Goal: Complete application form: Complete application form

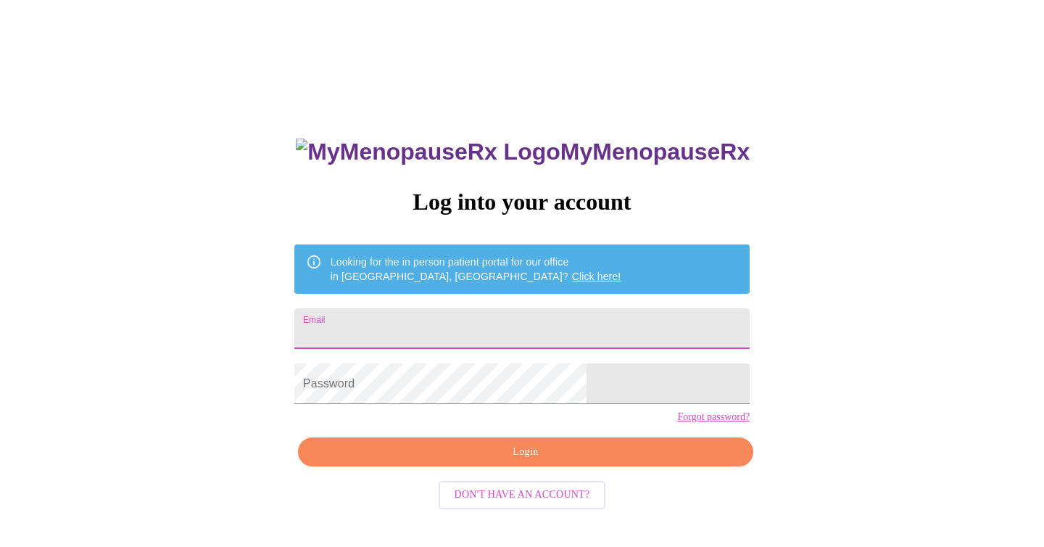
click at [445, 323] on input "Email" at bounding box center [521, 328] width 455 height 41
type input "[EMAIL_ADDRESS][DOMAIN_NAME]"
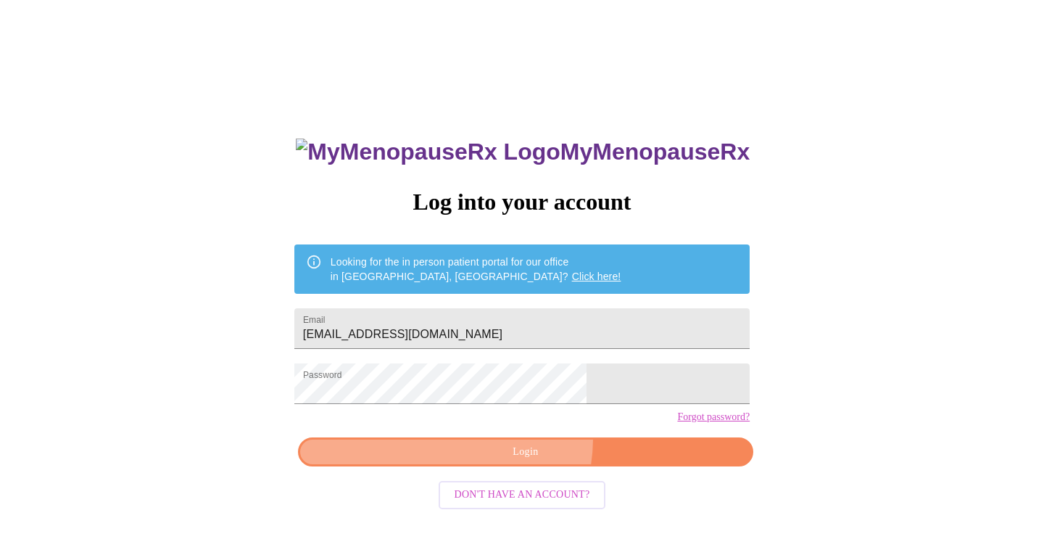
click at [502, 463] on button "Login" at bounding box center [525, 452] width 455 height 30
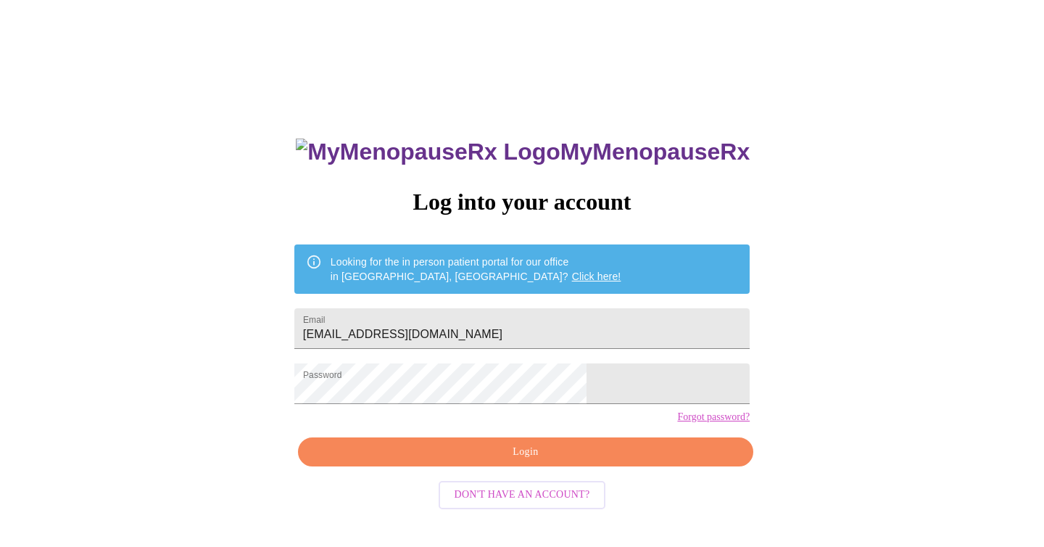
click at [486, 461] on span "Login" at bounding box center [526, 452] width 422 height 18
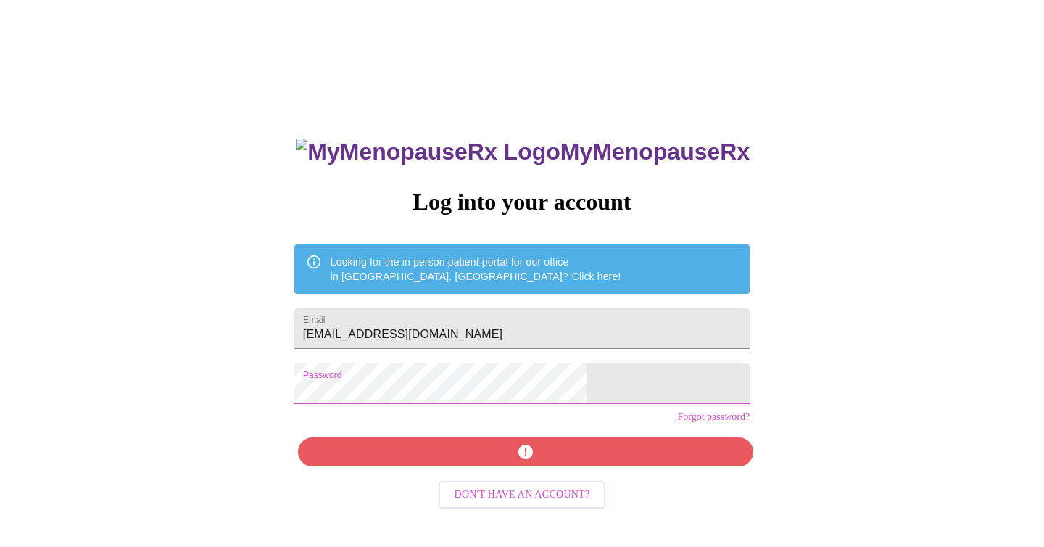
click at [364, 394] on div "MyMenopauseRx Log into your account Looking for the in person patient portal fo…" at bounding box center [522, 388] width 484 height 547
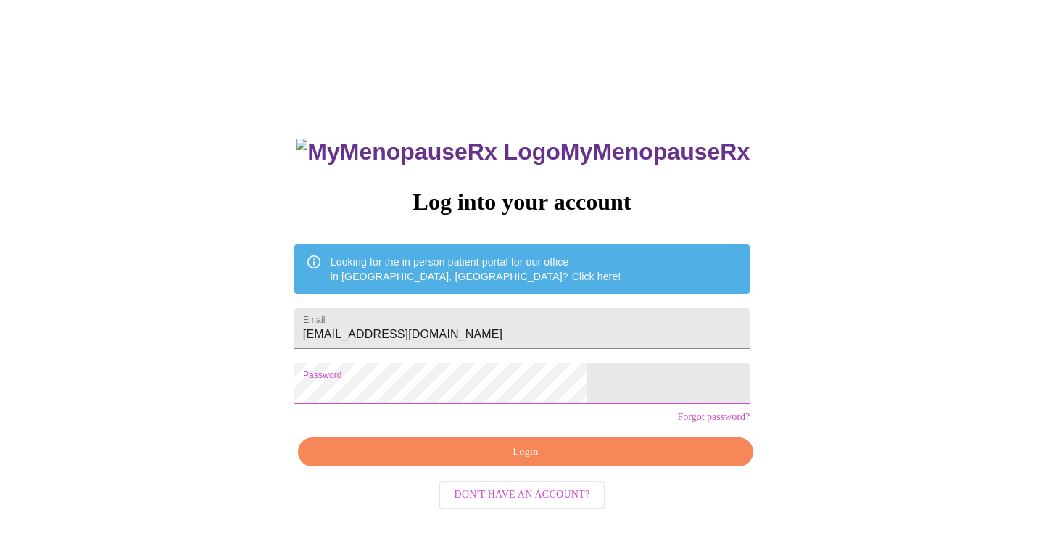
click at [513, 461] on span "Login" at bounding box center [526, 452] width 422 height 18
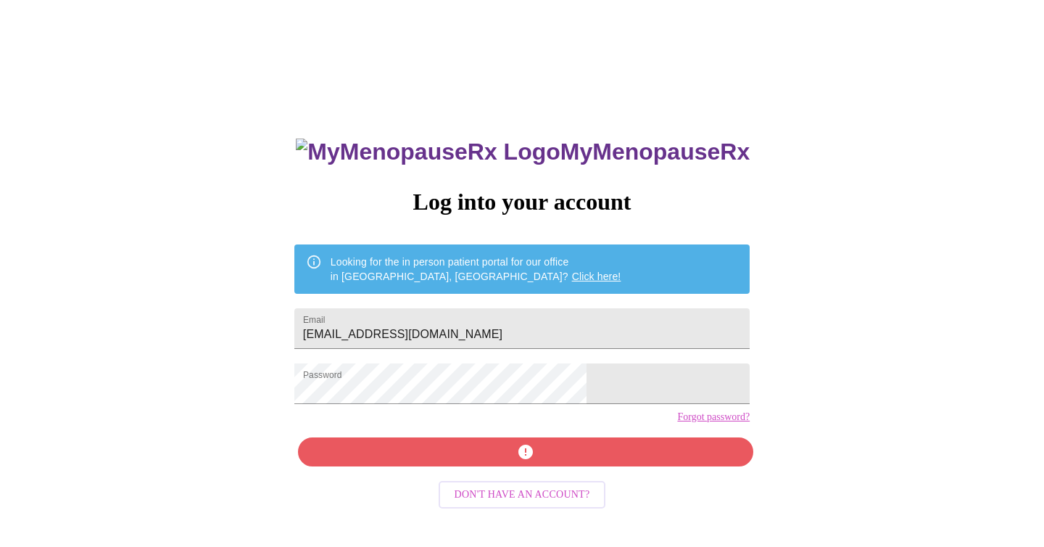
click at [677, 423] on link "Forgot password?" at bounding box center [713, 417] width 73 height 12
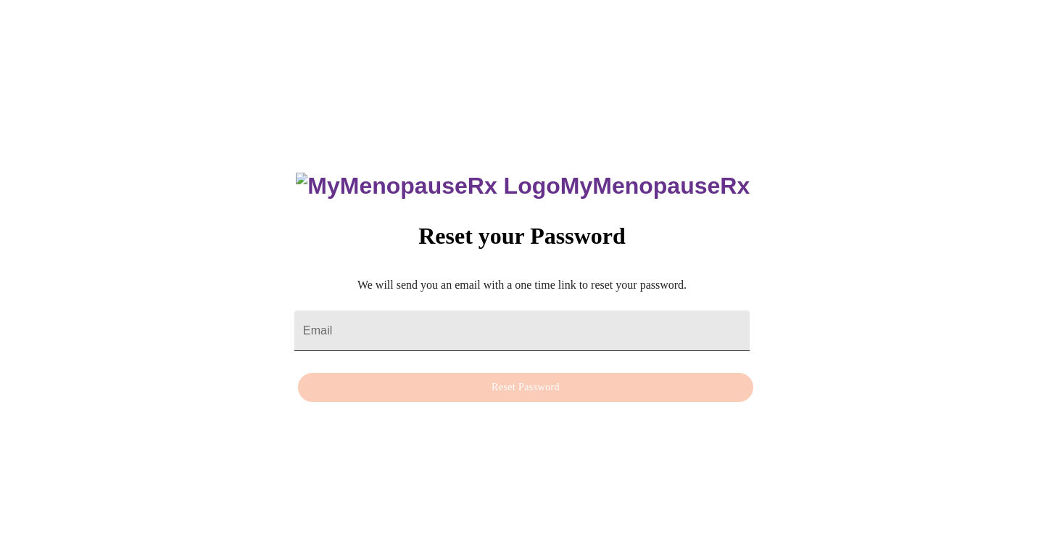
click at [393, 326] on input "Email" at bounding box center [521, 330] width 455 height 41
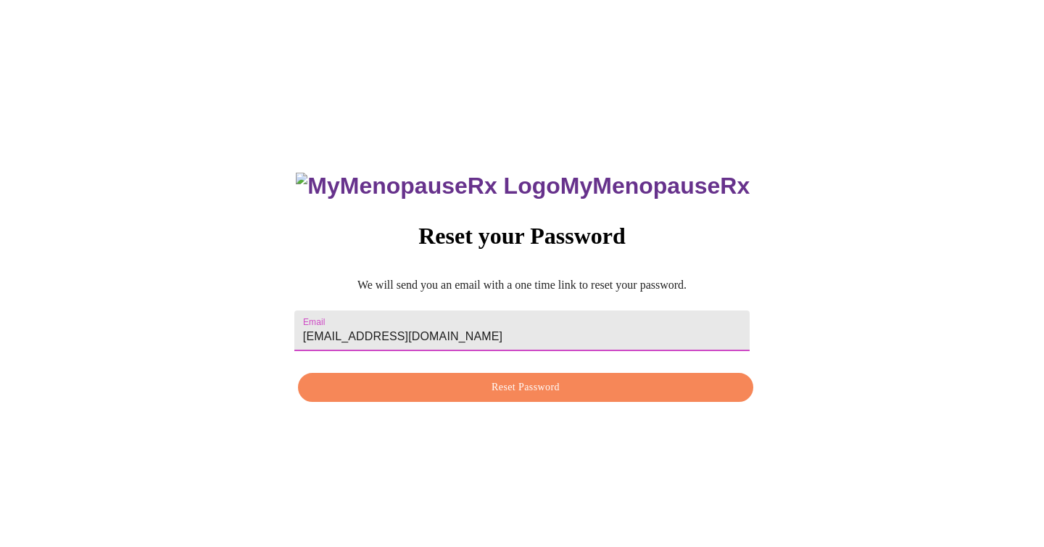
type input "erincosta11@gmail.com"
click at [495, 386] on span "Reset Password" at bounding box center [526, 388] width 422 height 18
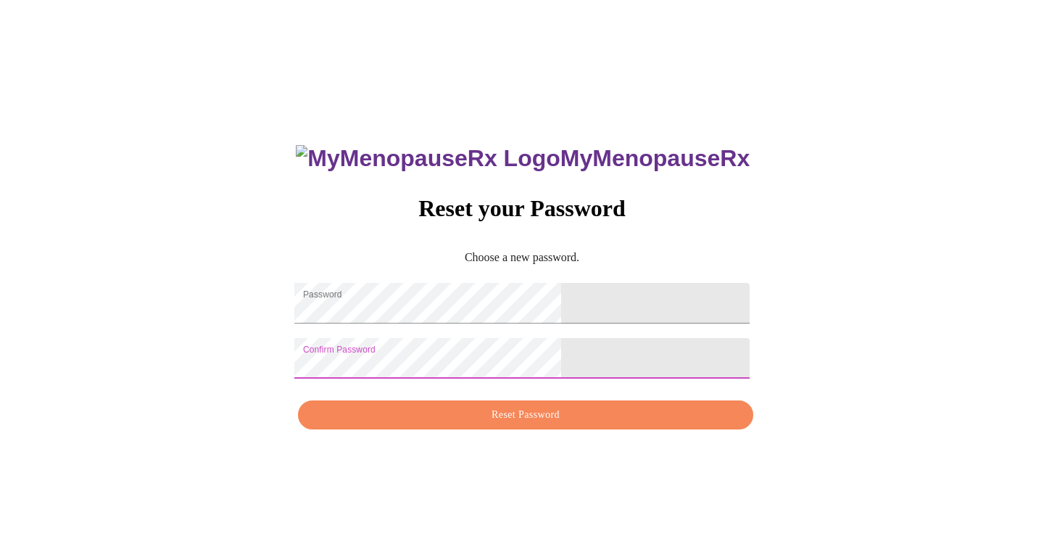
click at [532, 430] on button "Reset Password" at bounding box center [525, 415] width 455 height 30
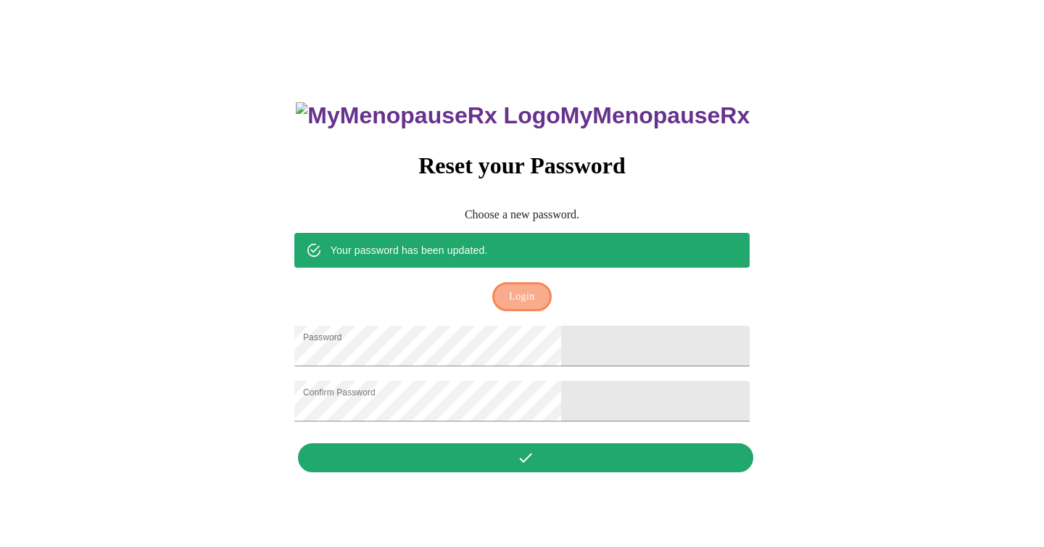
click at [505, 282] on button "Login" at bounding box center [521, 297] width 59 height 30
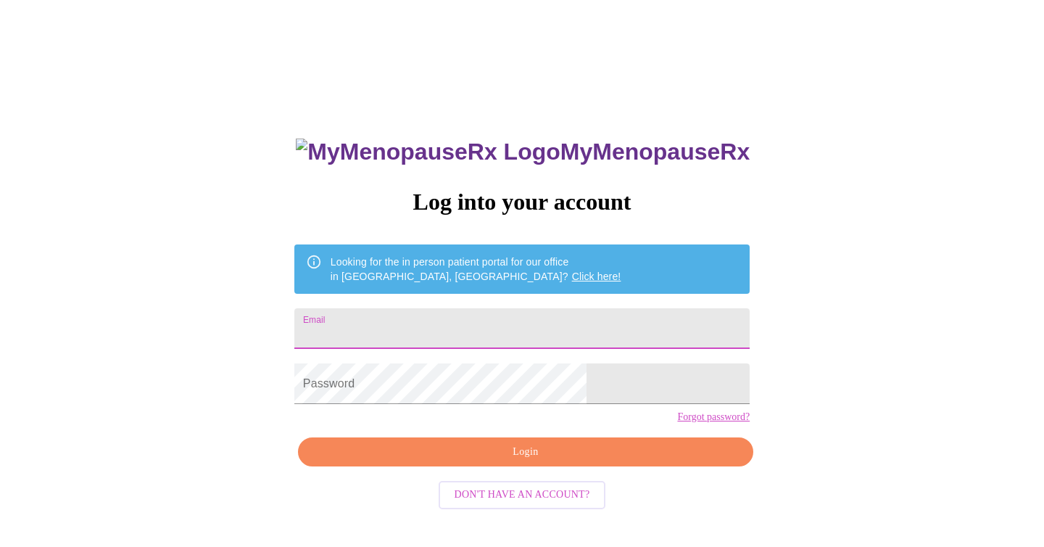
click at [414, 329] on input "Email" at bounding box center [521, 328] width 455 height 41
type input "[EMAIL_ADDRESS][DOMAIN_NAME]"
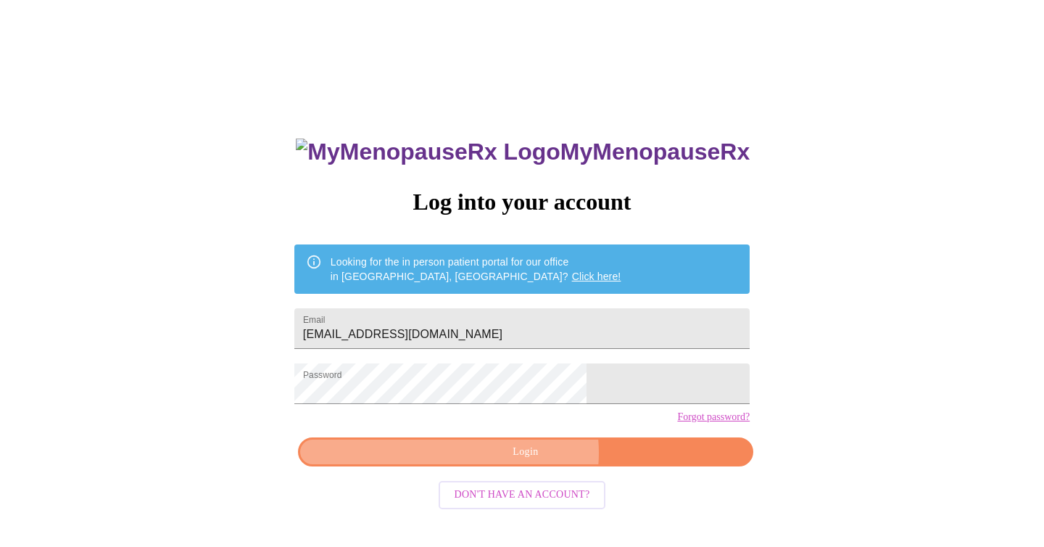
click at [529, 461] on span "Login" at bounding box center [526, 452] width 422 height 18
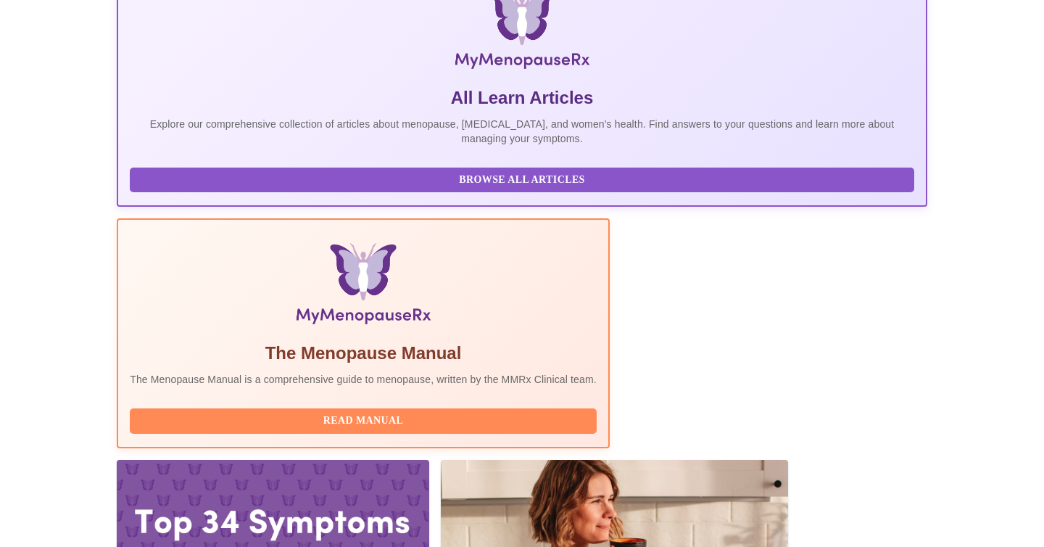
scroll to position [247, 0]
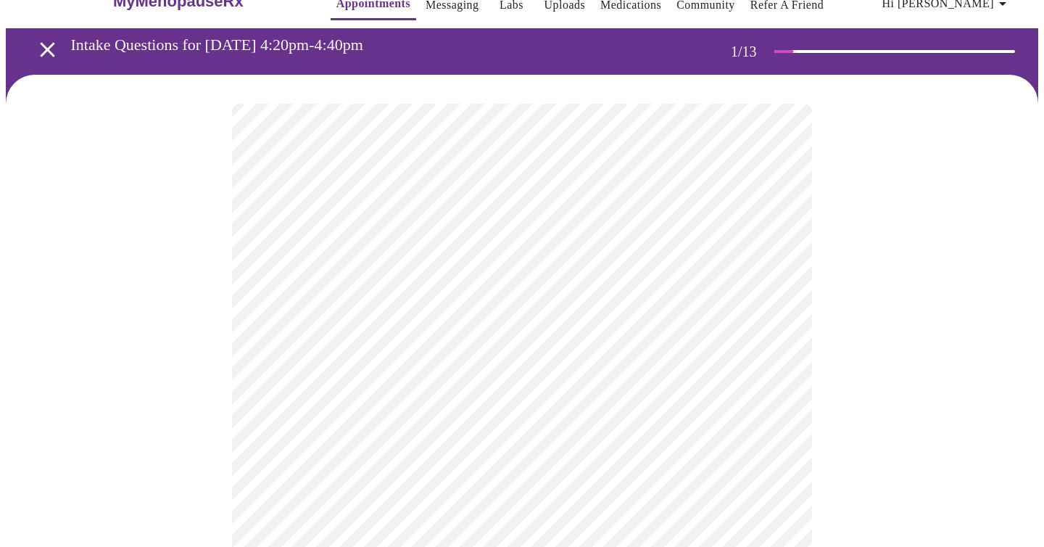
scroll to position [73, 0]
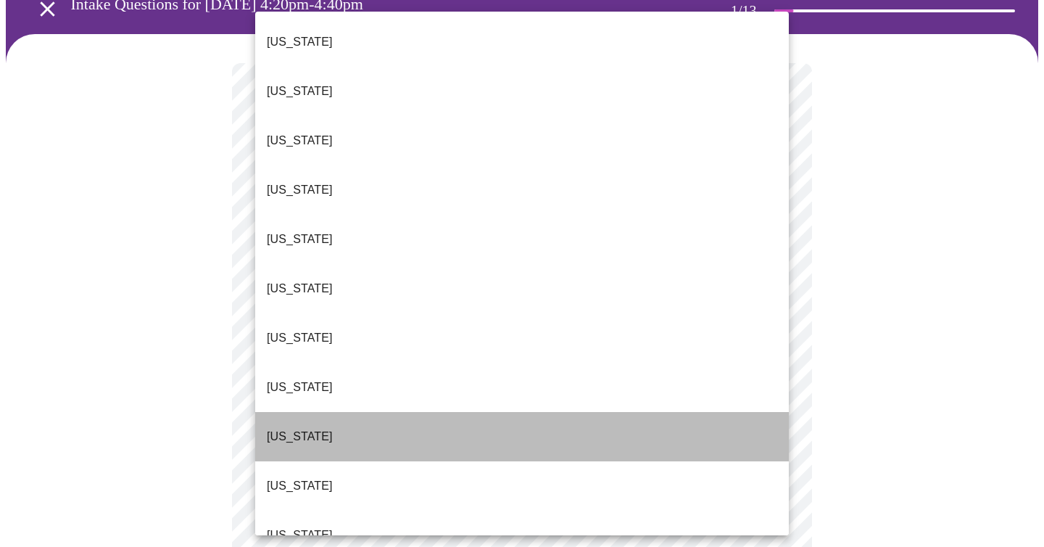
click at [311, 412] on li "Florida" at bounding box center [522, 436] width 534 height 49
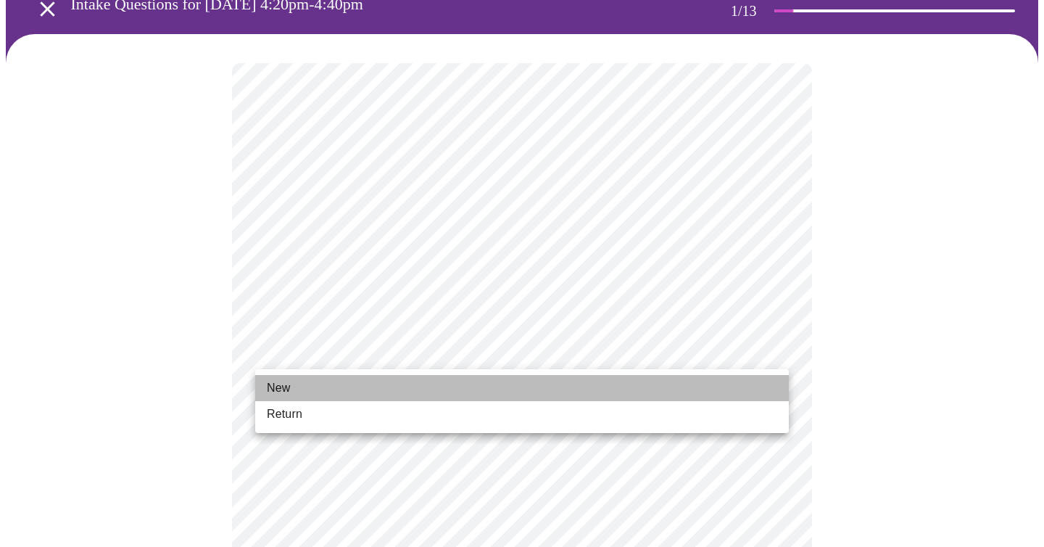
click at [334, 379] on li "New" at bounding box center [522, 388] width 534 height 26
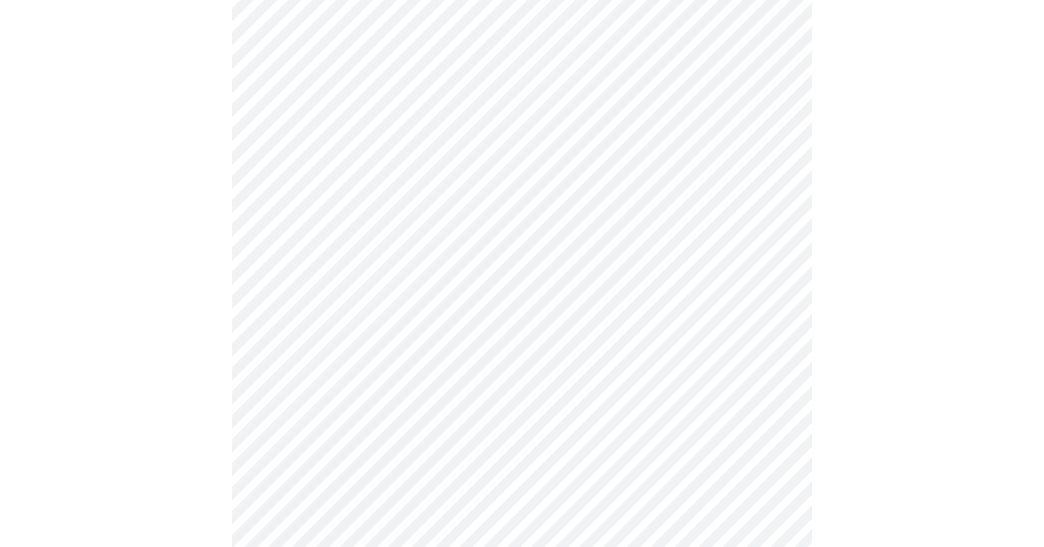
scroll to position [679, 0]
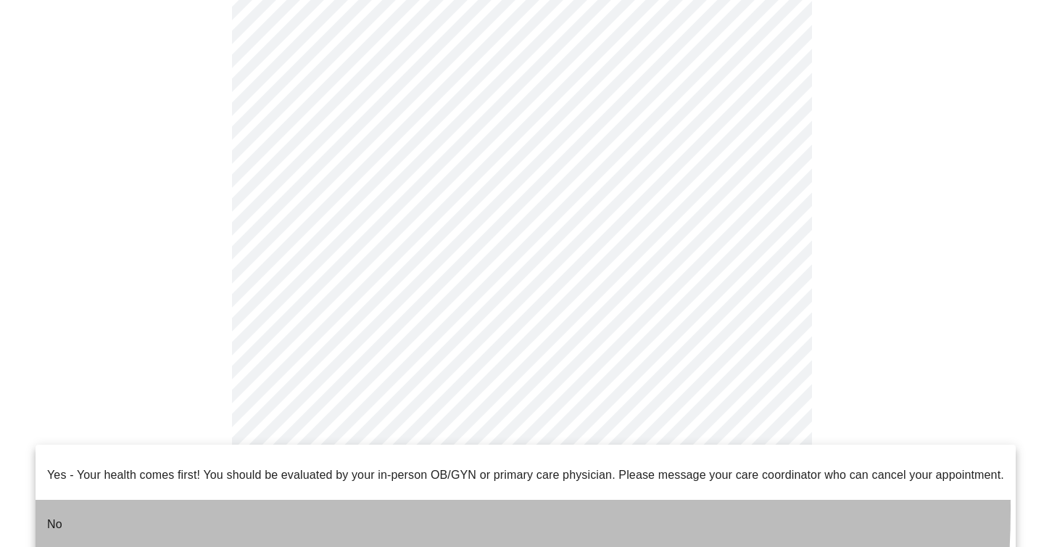
click at [249, 500] on li "No" at bounding box center [526, 524] width 980 height 49
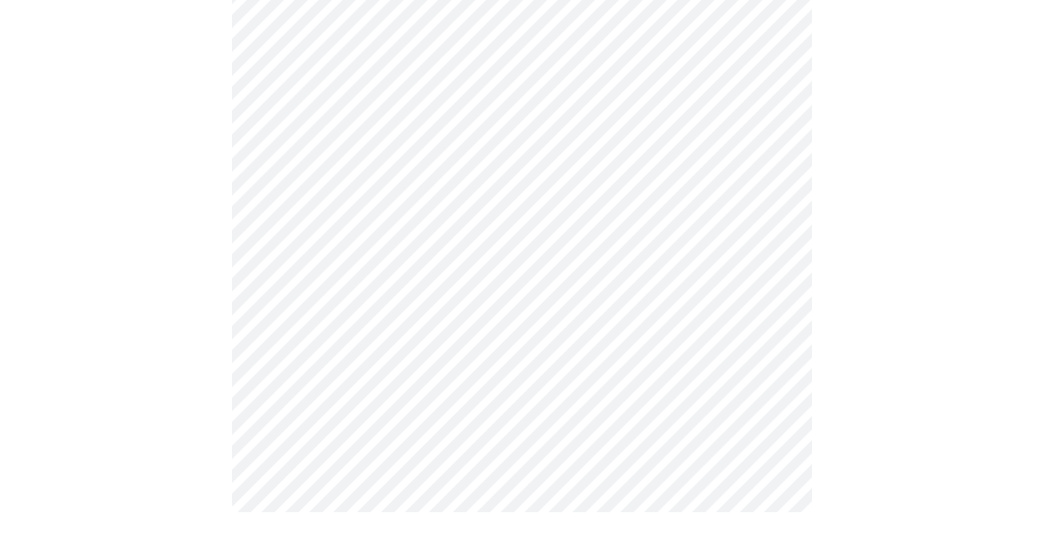
scroll to position [0, 0]
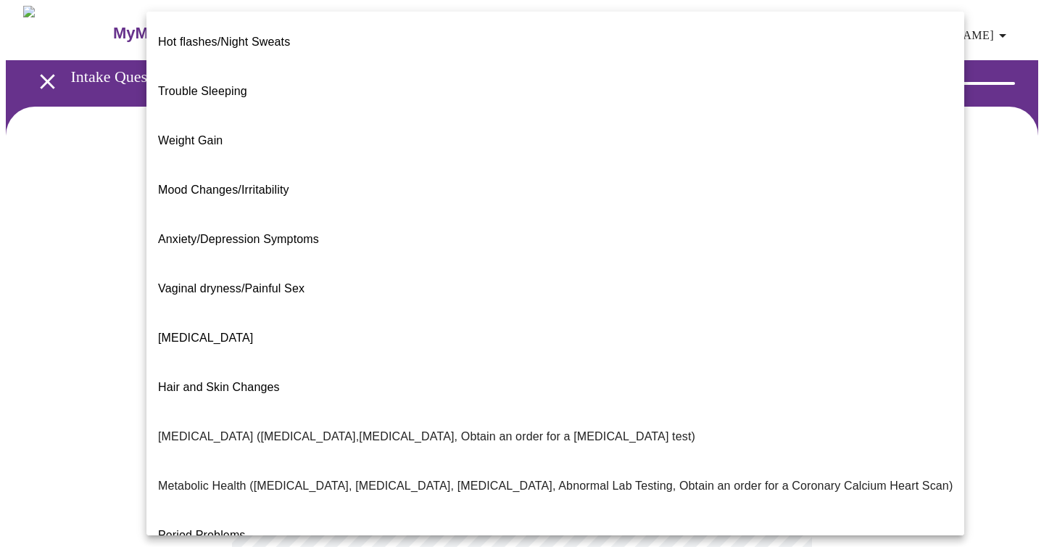
click at [403, 299] on body "MyMenopauseRx Appointments Messaging Labs Uploads Medications Community Refer a…" at bounding box center [522, 442] width 1033 height 872
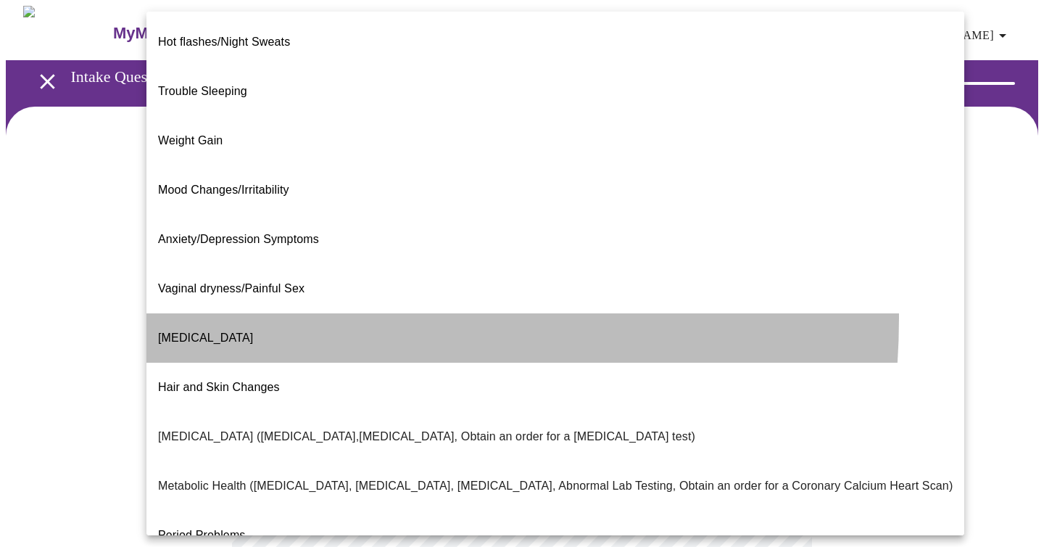
click at [231, 329] on p "Decreased libido" at bounding box center [205, 337] width 95 height 17
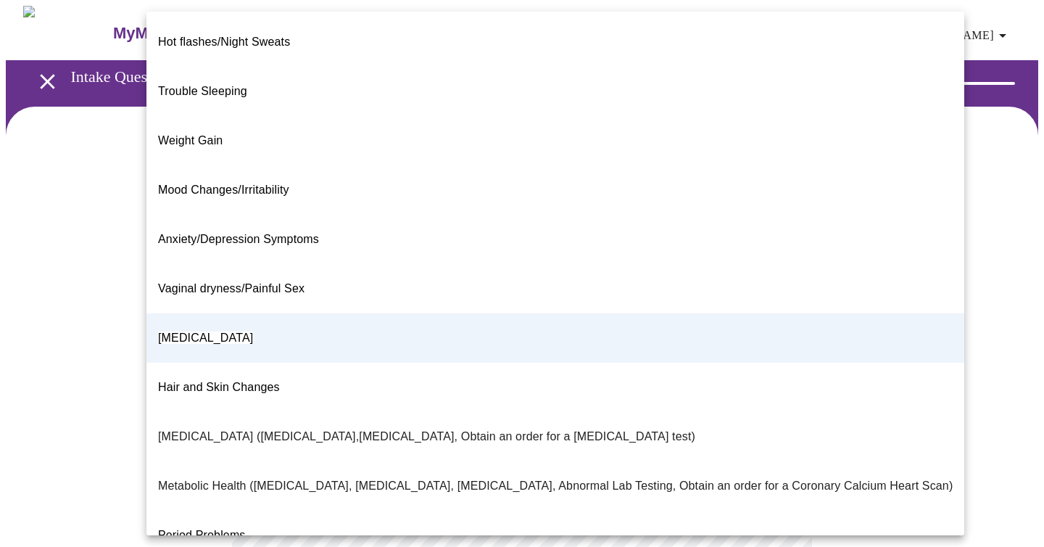
click at [391, 307] on body "MyMenopauseRx Appointments Messaging Labs Uploads Medications Community Refer a…" at bounding box center [522, 437] width 1033 height 863
click at [117, 210] on div at bounding box center [522, 273] width 1044 height 547
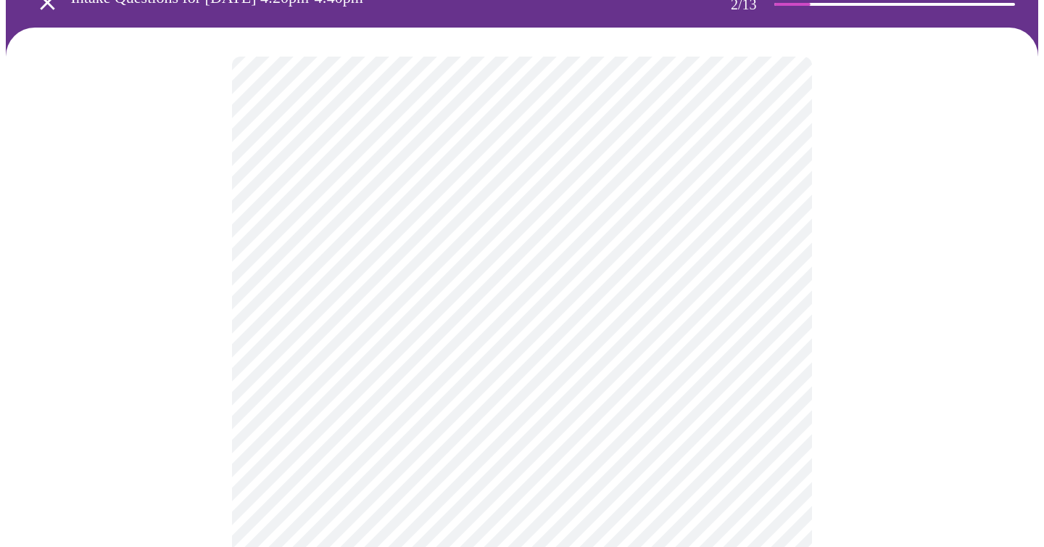
scroll to position [123, 0]
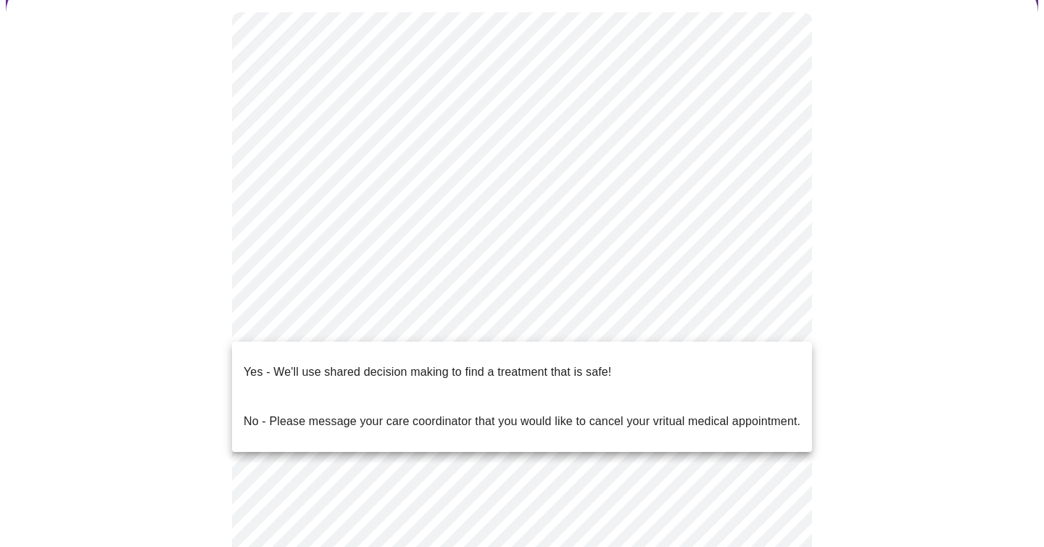
click at [356, 318] on body "MyMenopauseRx Appointments Messaging Labs Uploads Medications Community Refer a…" at bounding box center [522, 314] width 1033 height 863
click at [234, 295] on div at bounding box center [522, 273] width 1044 height 547
click at [331, 326] on body "MyMenopauseRx Appointments Messaging Labs Uploads Medications Community Refer a…" at bounding box center [522, 314] width 1033 height 863
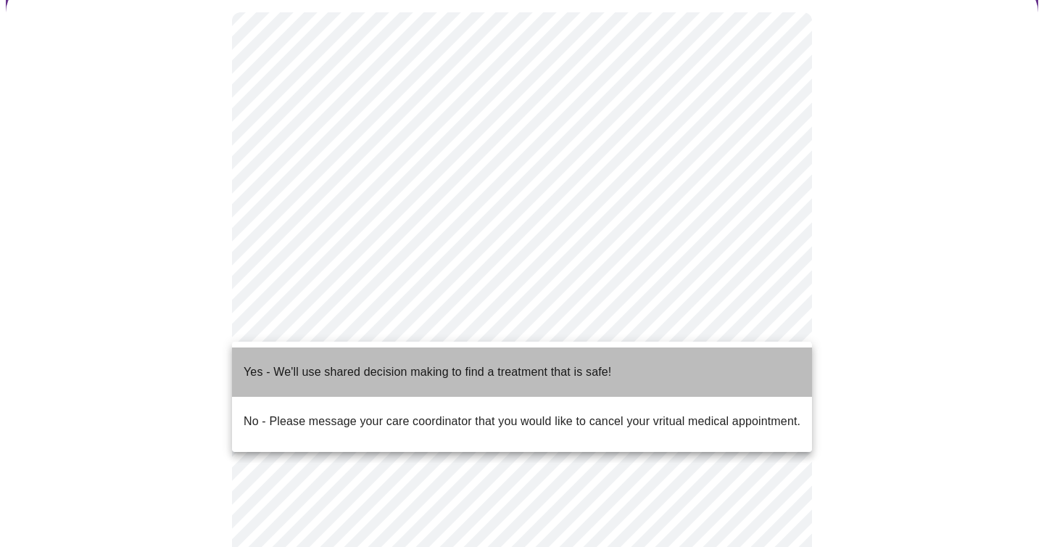
click at [317, 363] on p "Yes - We'll use shared decision making to find a treatment that is safe!" at bounding box center [428, 371] width 368 height 17
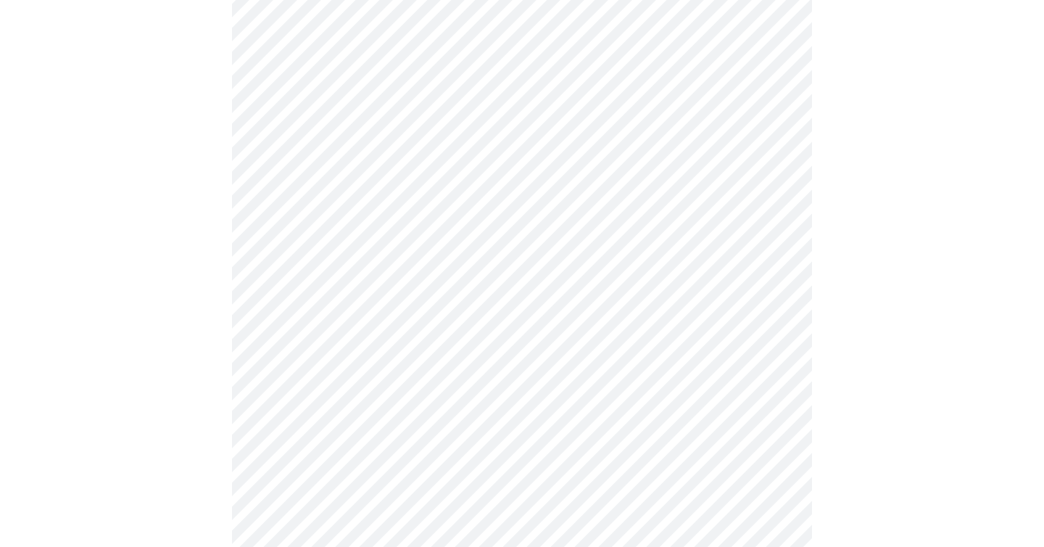
scroll to position [0, 0]
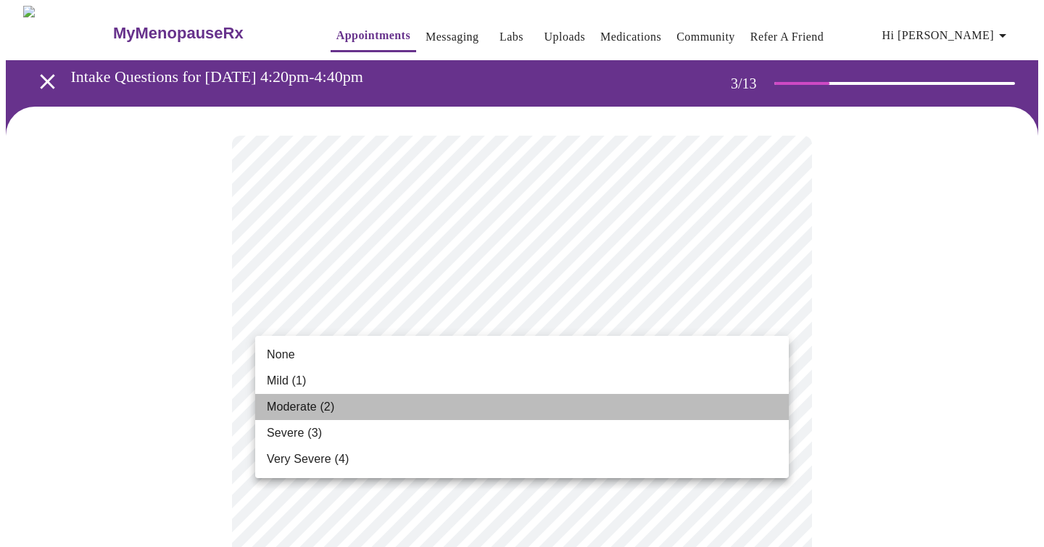
click at [416, 403] on li "Moderate (2)" at bounding box center [522, 407] width 534 height 26
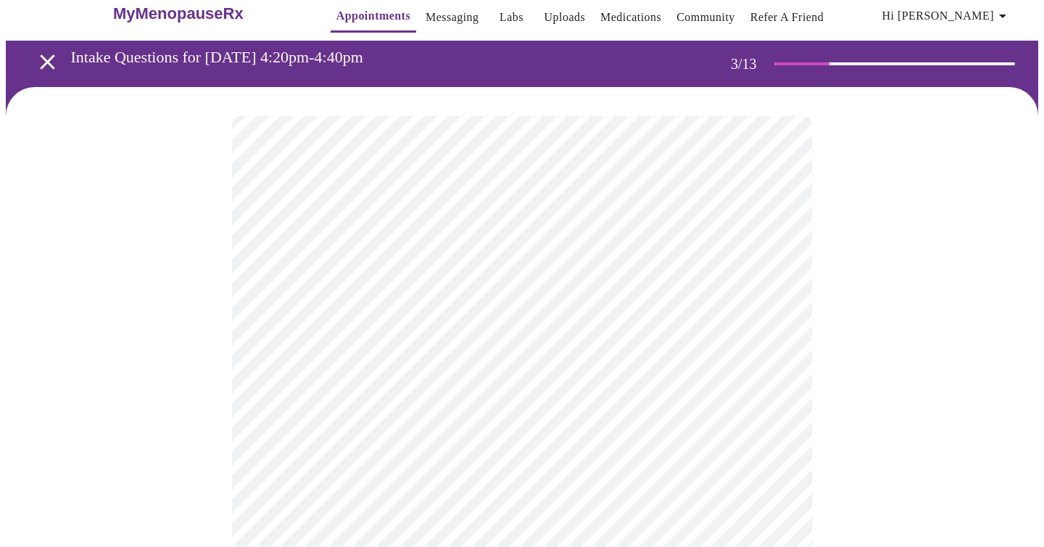
scroll to position [26, 0]
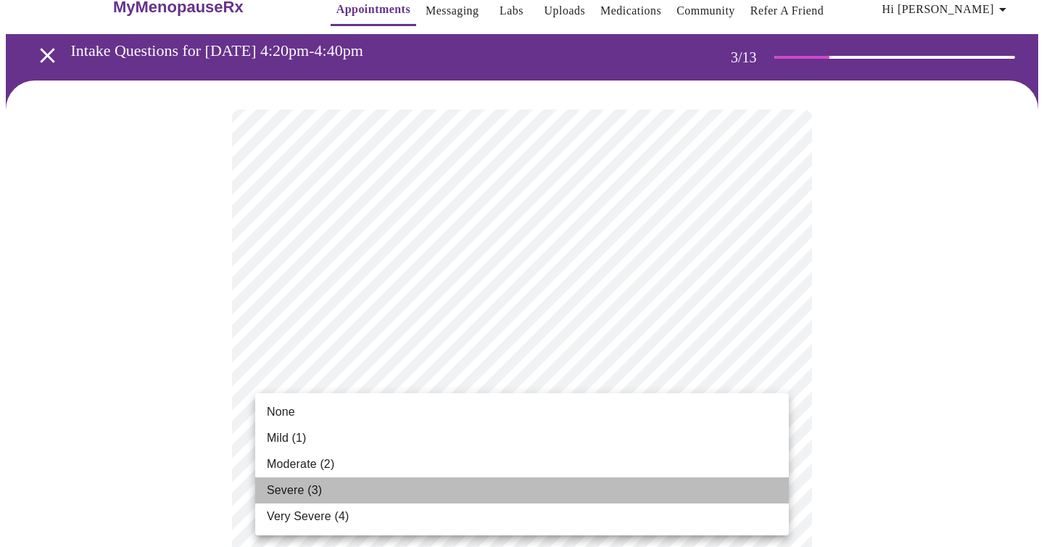
click at [360, 489] on li "Severe (3)" at bounding box center [522, 490] width 534 height 26
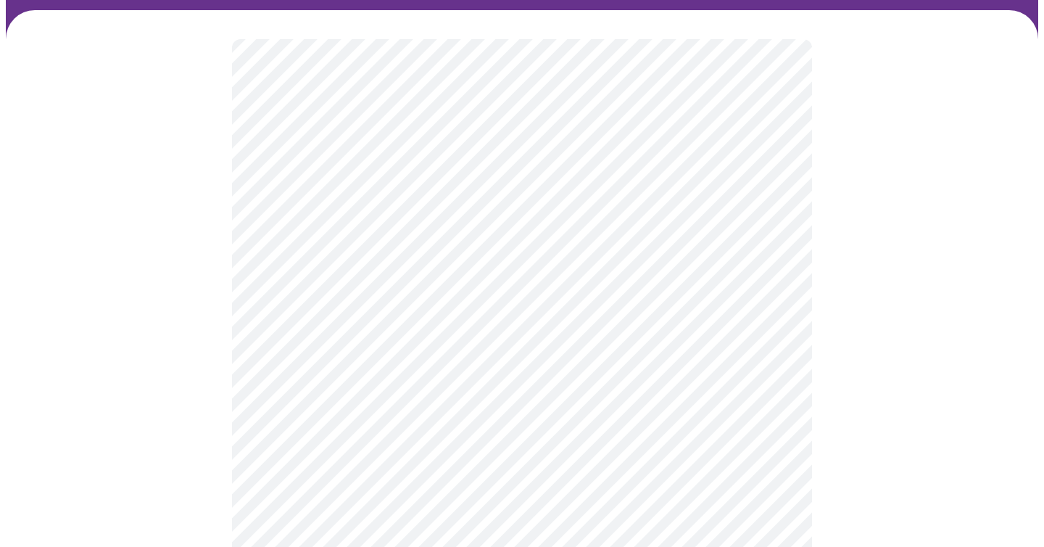
scroll to position [101, 0]
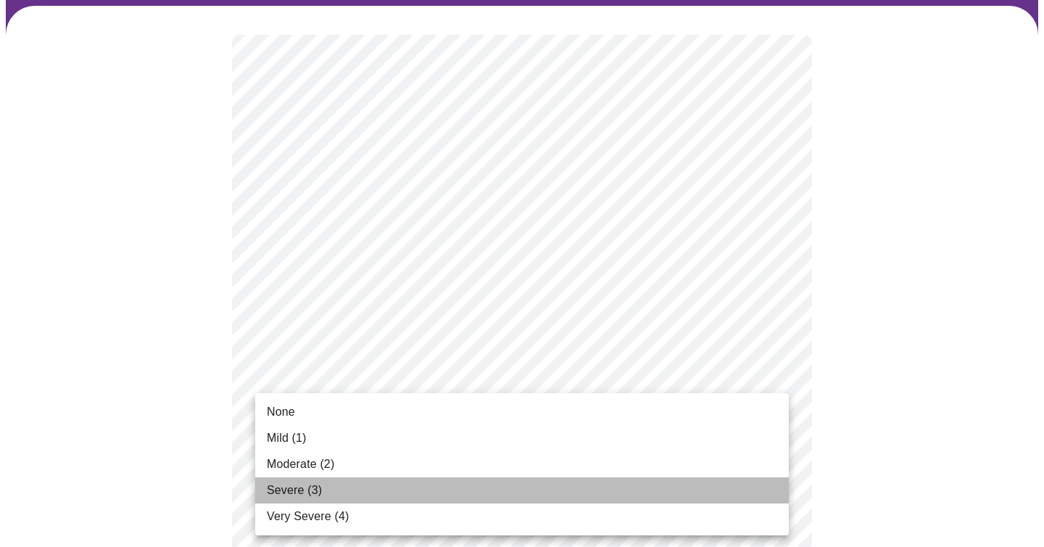
click at [344, 490] on li "Severe (3)" at bounding box center [522, 490] width 534 height 26
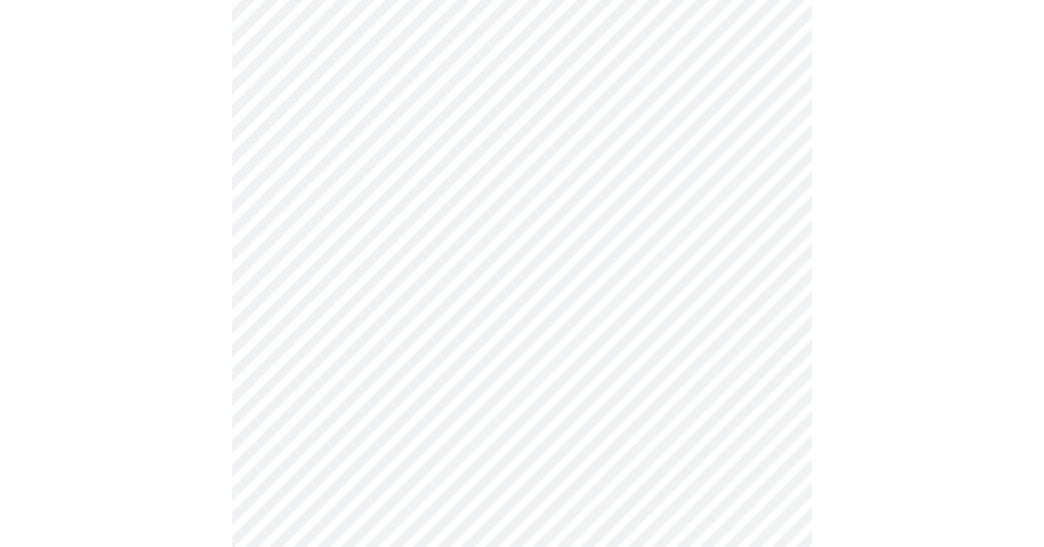
scroll to position [203, 0]
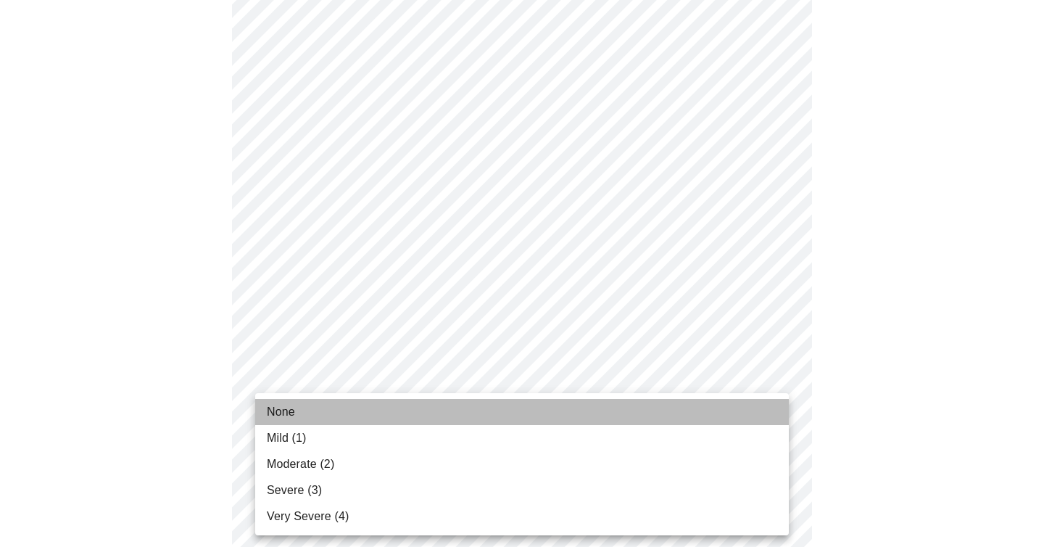
click at [340, 408] on li "None" at bounding box center [522, 412] width 534 height 26
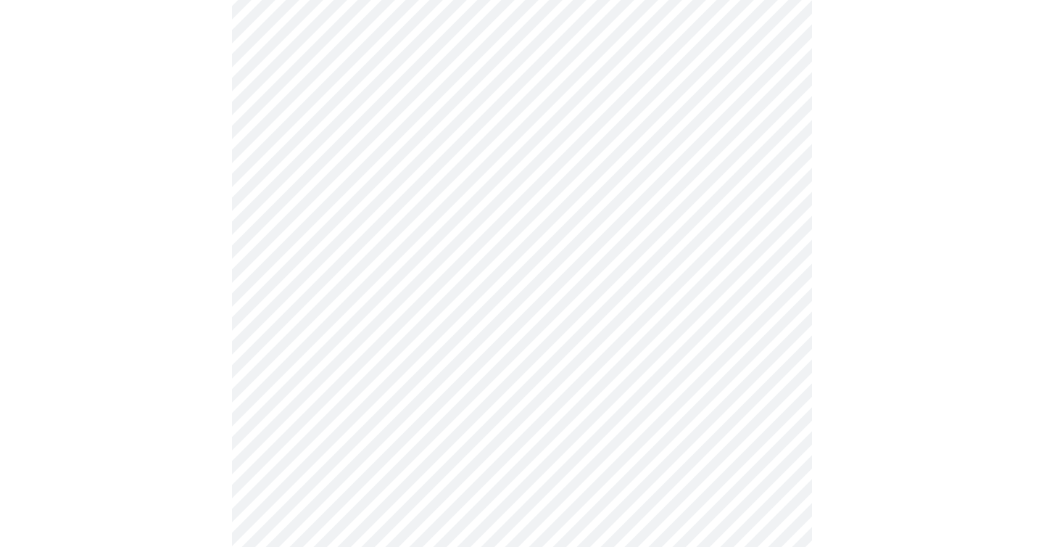
scroll to position [423, 0]
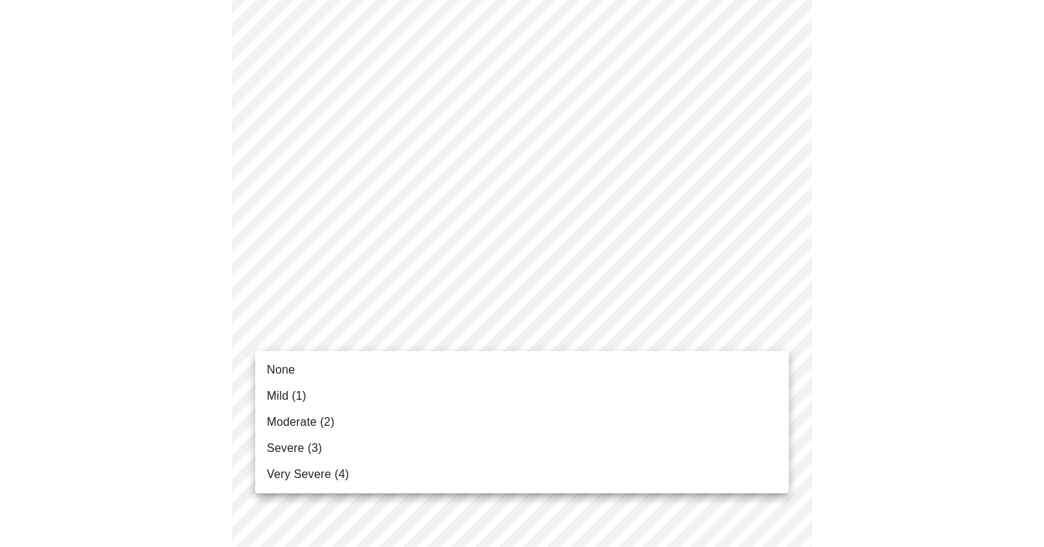
click at [350, 335] on body "MyMenopauseRx Appointments Messaging Labs Uploads Medications Community Refer a…" at bounding box center [522, 507] width 1033 height 1848
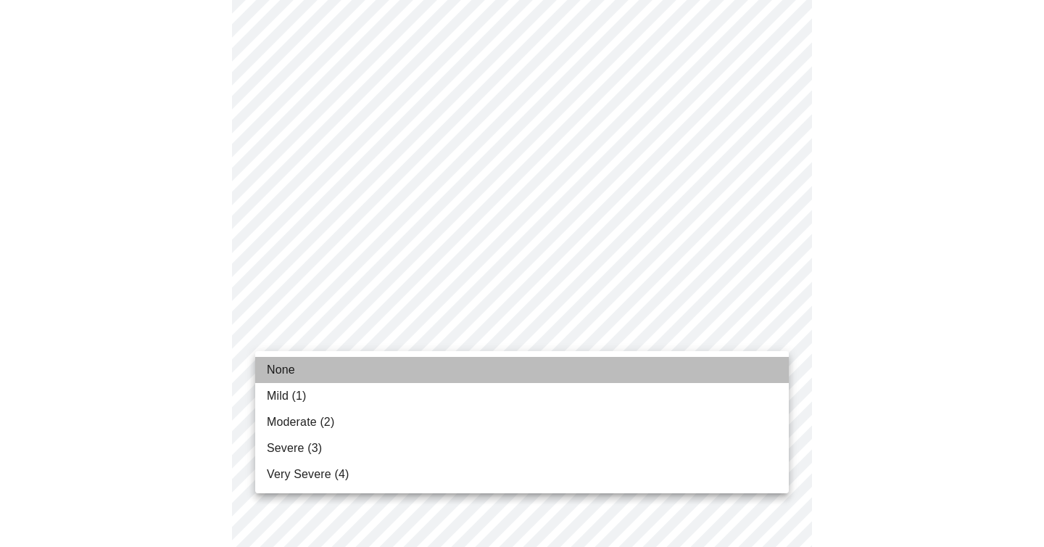
click at [331, 371] on li "None" at bounding box center [522, 370] width 534 height 26
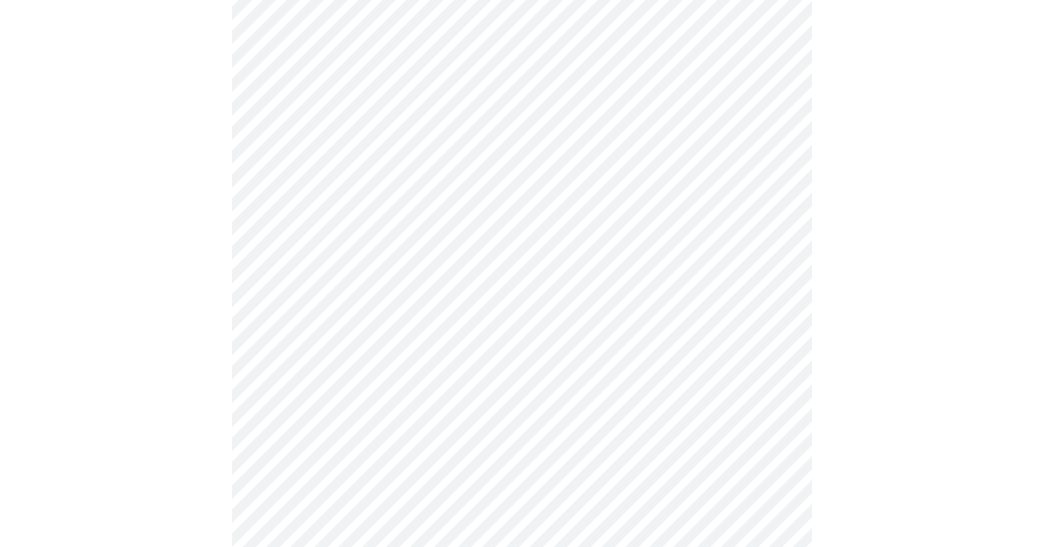
scroll to position [466, 0]
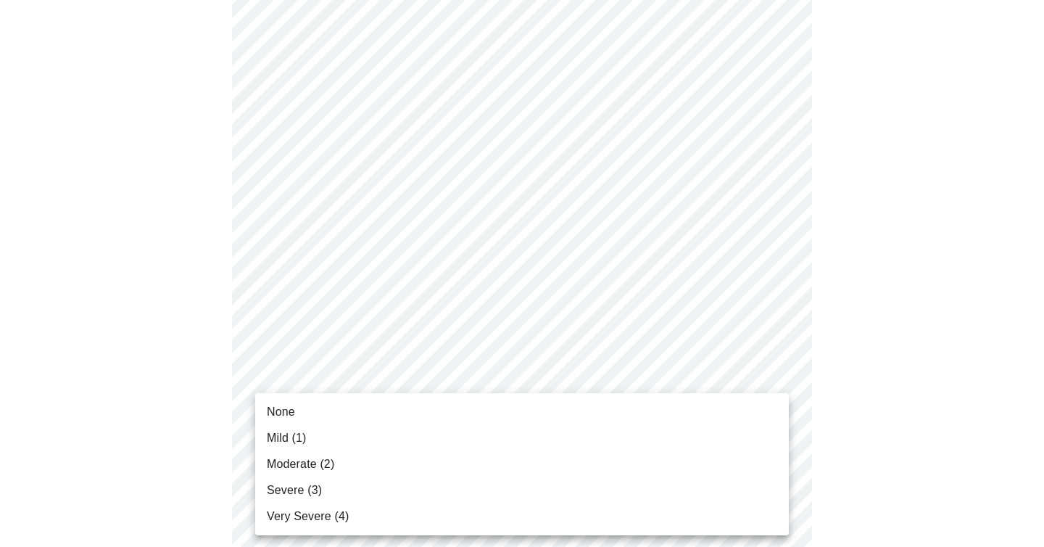
click at [365, 390] on body "MyMenopauseRx Appointments Messaging Labs Uploads Medications Community Refer a…" at bounding box center [522, 453] width 1033 height 1827
click at [334, 439] on li "Mild (1)" at bounding box center [522, 438] width 534 height 26
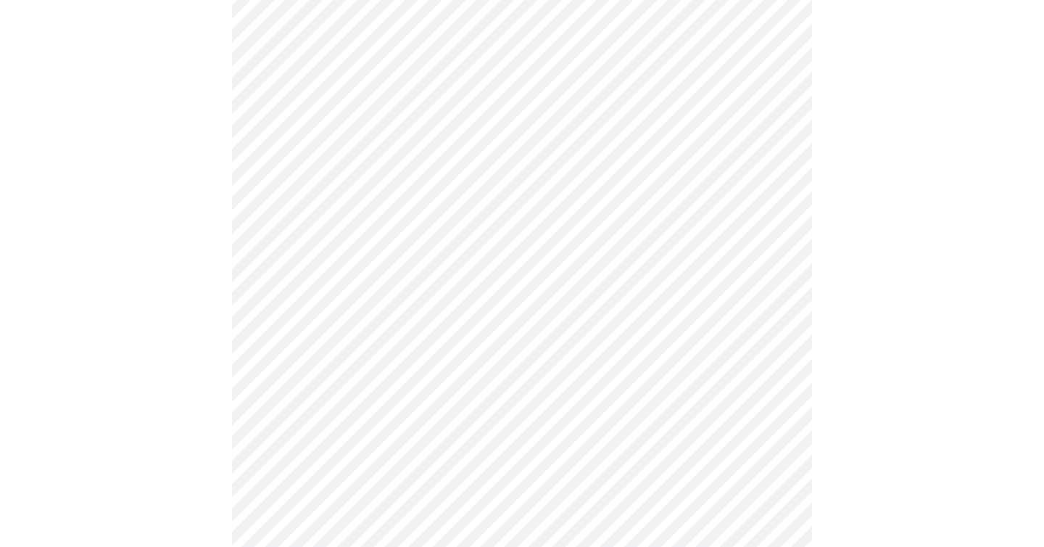
scroll to position [529, 0]
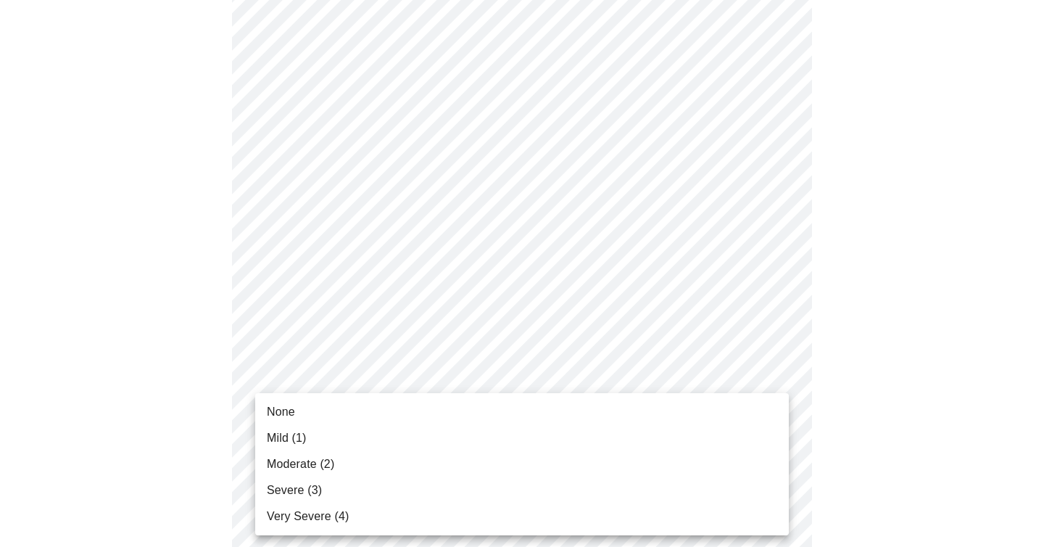
click at [334, 439] on body "MyMenopauseRx Appointments Messaging Labs Uploads Medications Community Refer a…" at bounding box center [522, 379] width 1033 height 1807
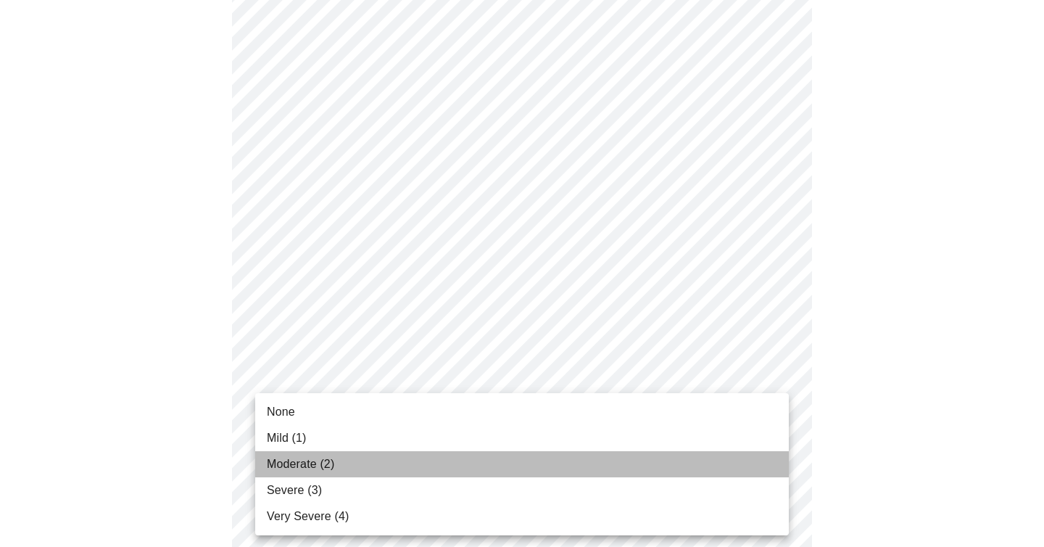
click at [323, 468] on span "Moderate (2)" at bounding box center [300, 463] width 67 height 17
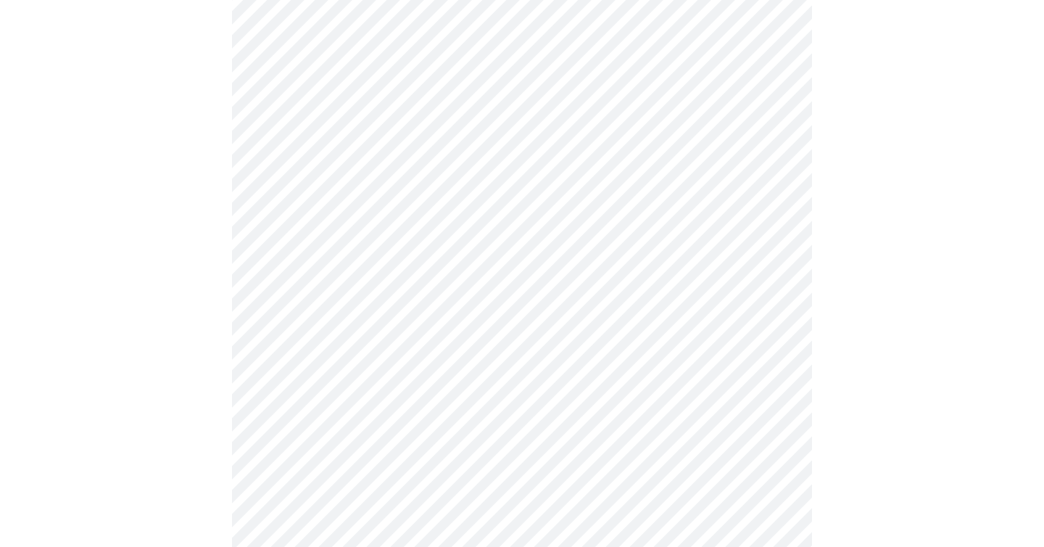
scroll to position [592, 0]
click at [323, 483] on body "MyMenopauseRx Appointments Messaging Labs Uploads Medications Community Refer a…" at bounding box center [522, 307] width 1033 height 1787
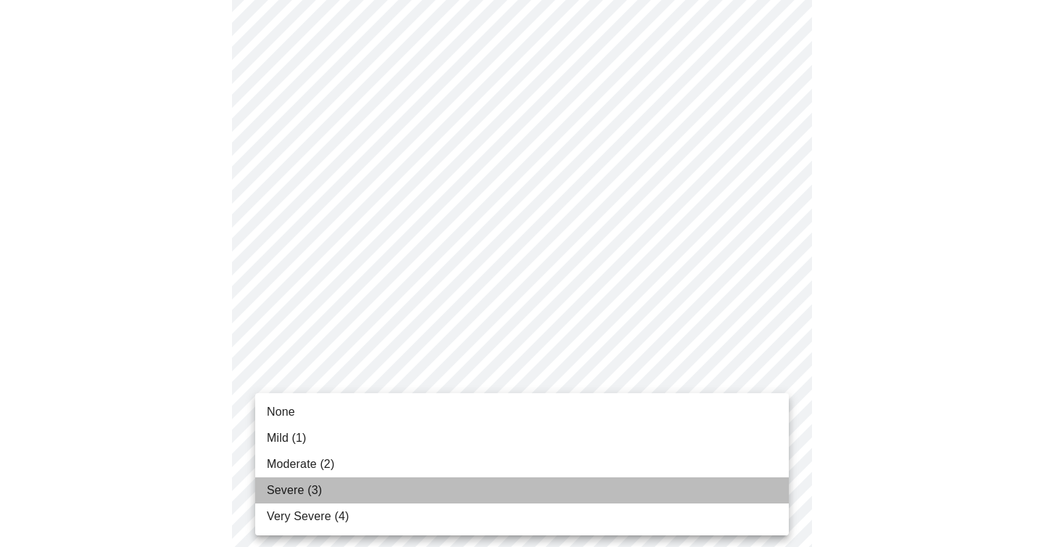
click at [323, 483] on li "Severe (3)" at bounding box center [522, 490] width 534 height 26
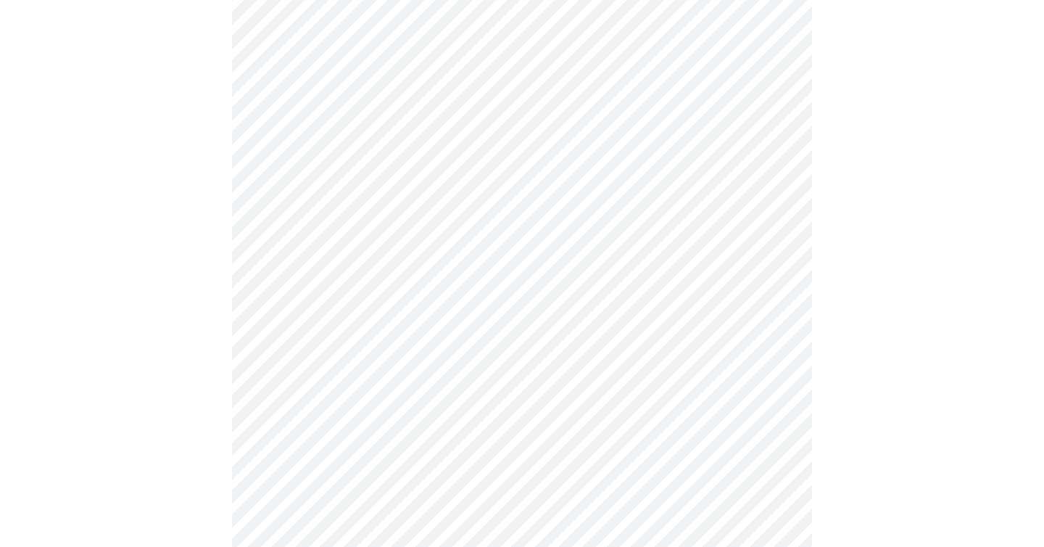
scroll to position [773, 0]
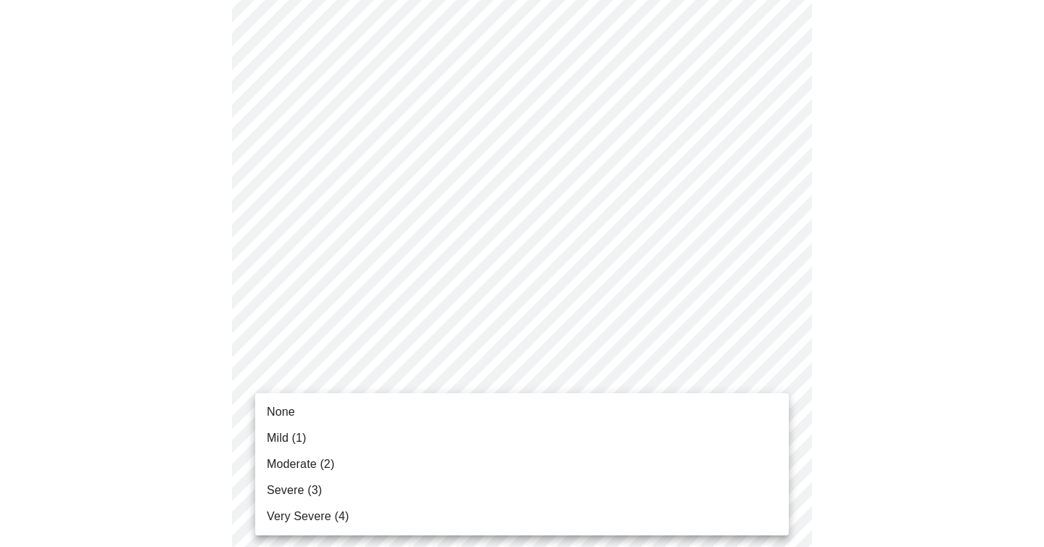
click at [327, 426] on body "MyMenopauseRx Appointments Messaging Labs Uploads Medications Community Refer a…" at bounding box center [522, 116] width 1033 height 1766
click at [323, 434] on li "Mild (1)" at bounding box center [522, 438] width 534 height 26
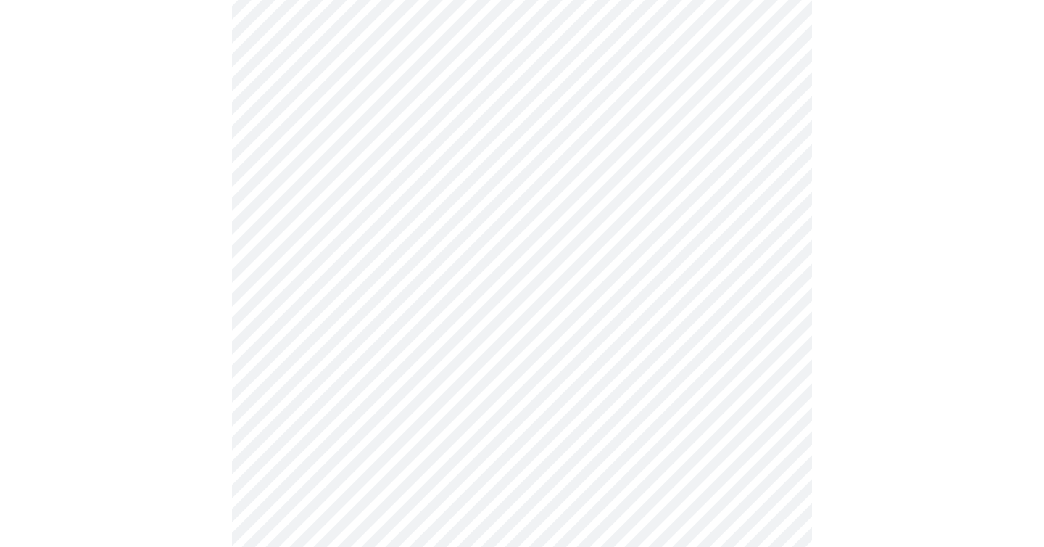
scroll to position [947, 0]
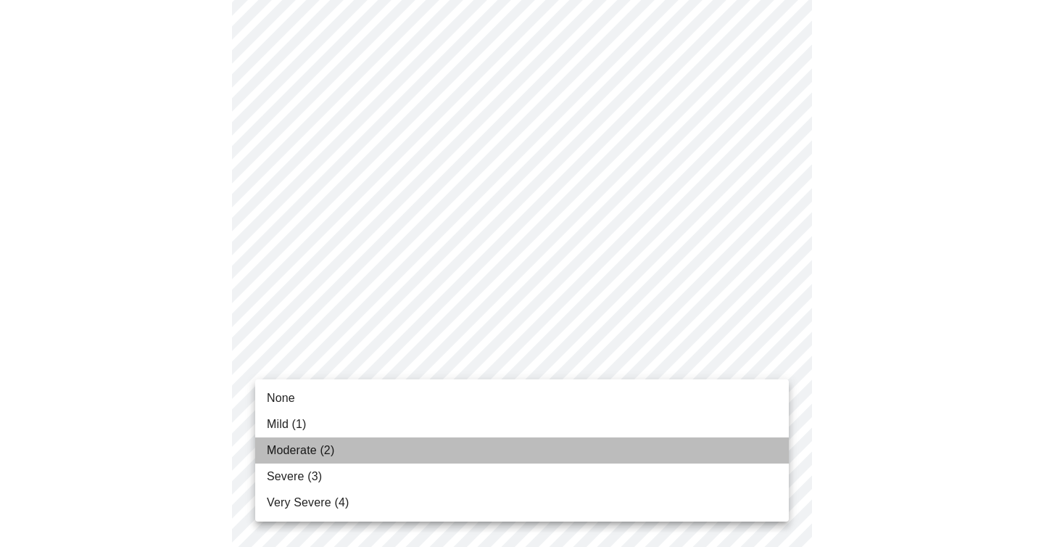
click at [310, 447] on span "Moderate (2)" at bounding box center [300, 450] width 67 height 17
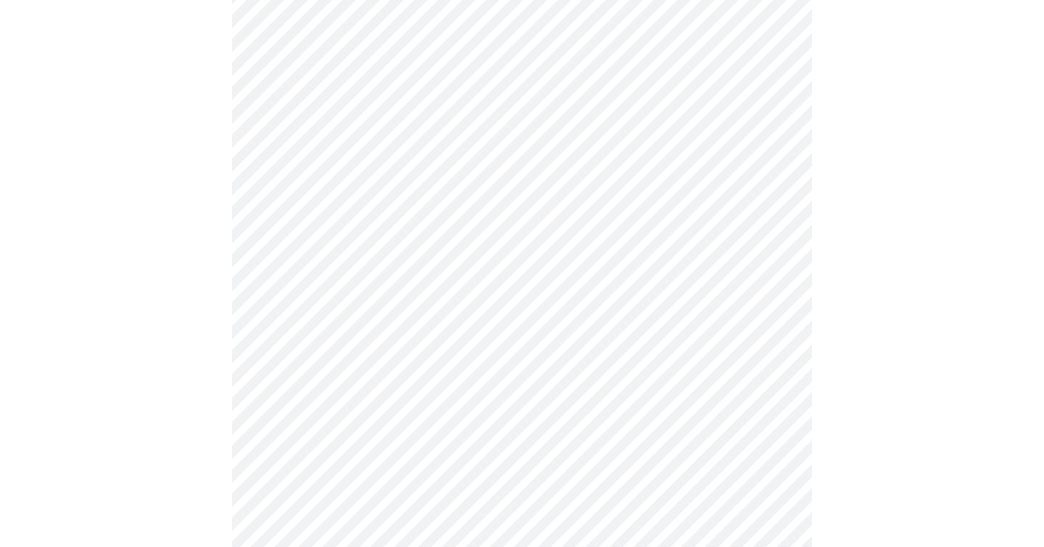
scroll to position [984, 0]
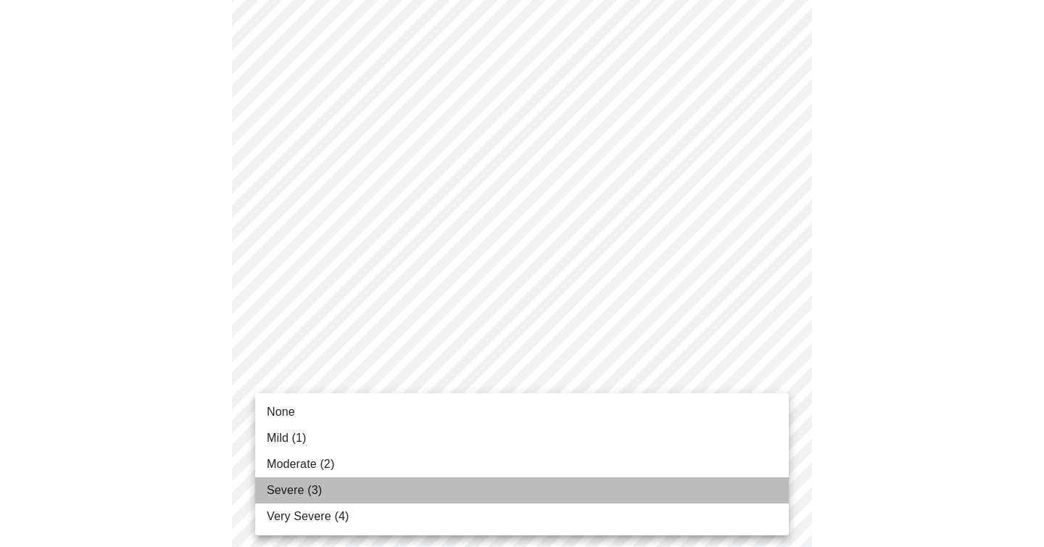
click at [305, 485] on span "Severe (3)" at bounding box center [294, 489] width 55 height 17
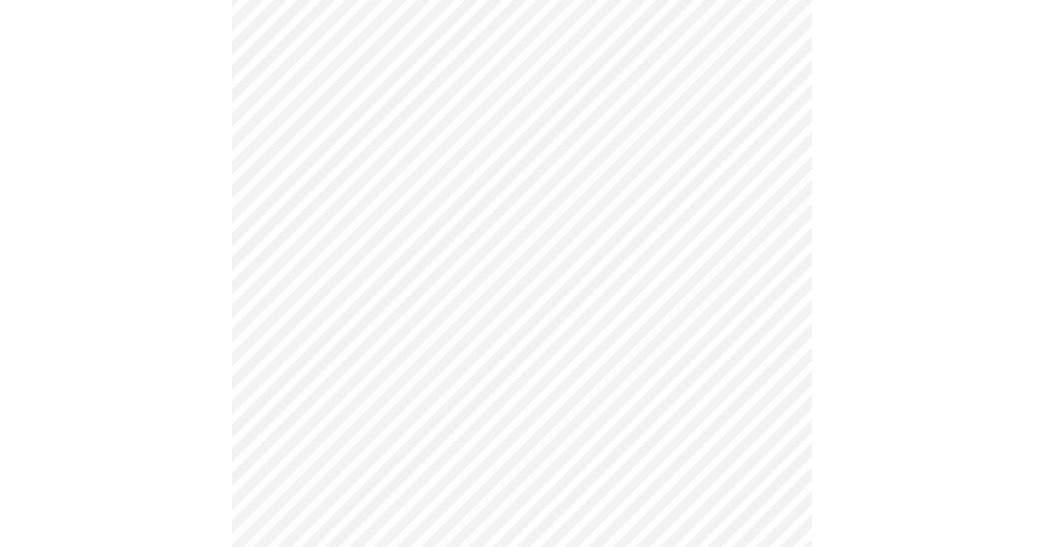
scroll to position [116, 0]
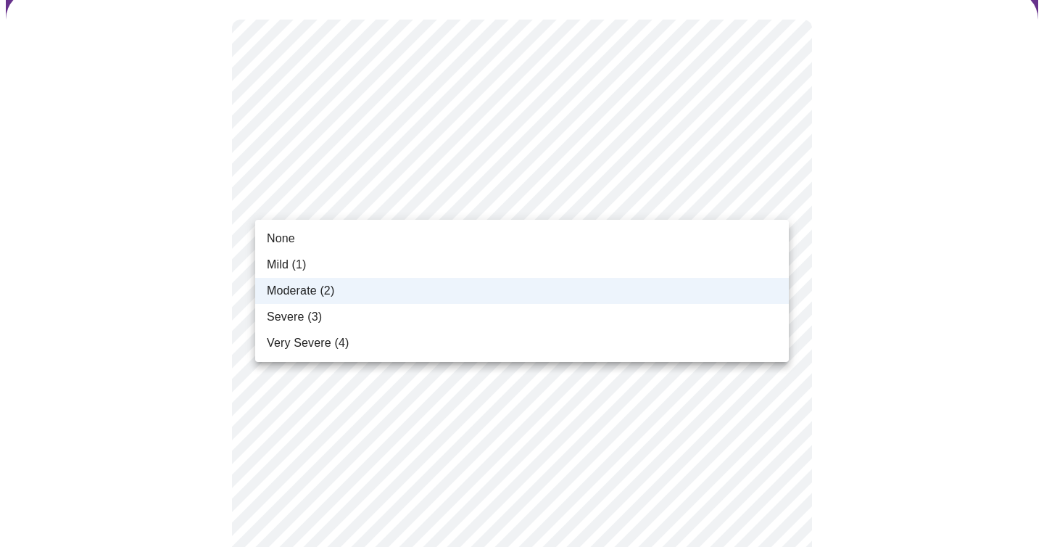
click at [171, 303] on div at bounding box center [522, 273] width 1044 height 547
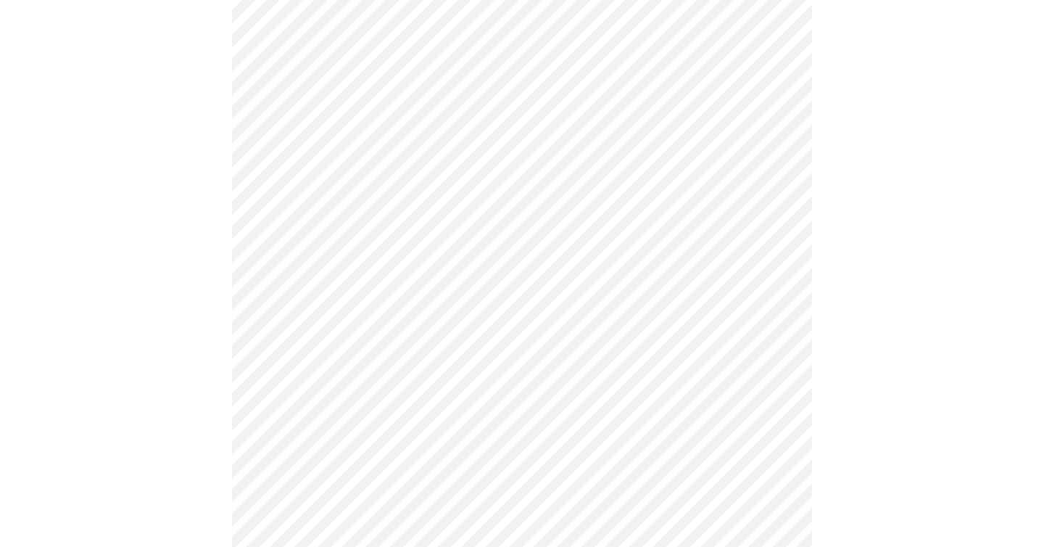
scroll to position [421, 0]
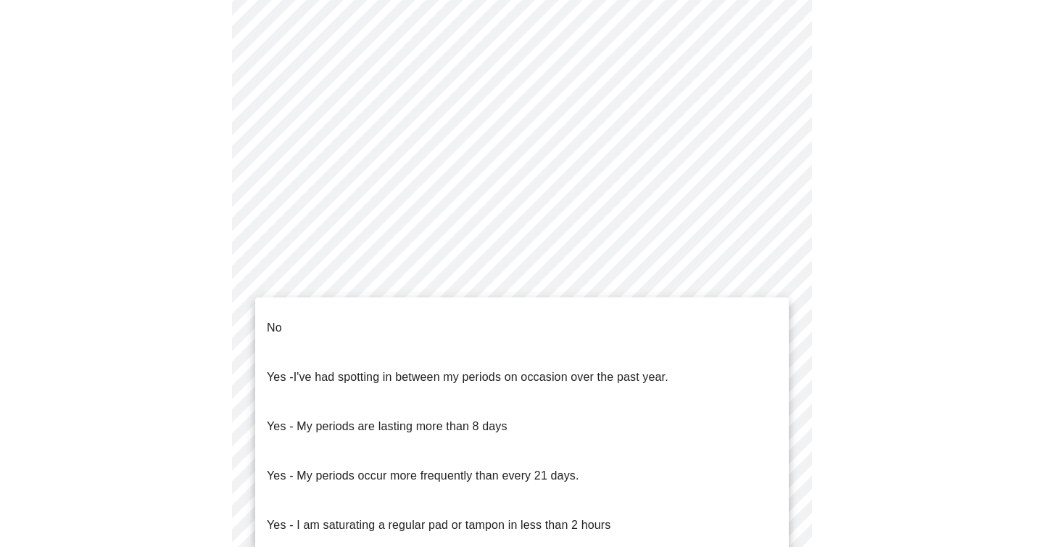
click at [366, 405] on body "MyMenopauseRx Appointments Messaging Labs Uploads Medications Community Refer a…" at bounding box center [522, 271] width 1033 height 1373
click at [353, 322] on li "No" at bounding box center [522, 327] width 534 height 49
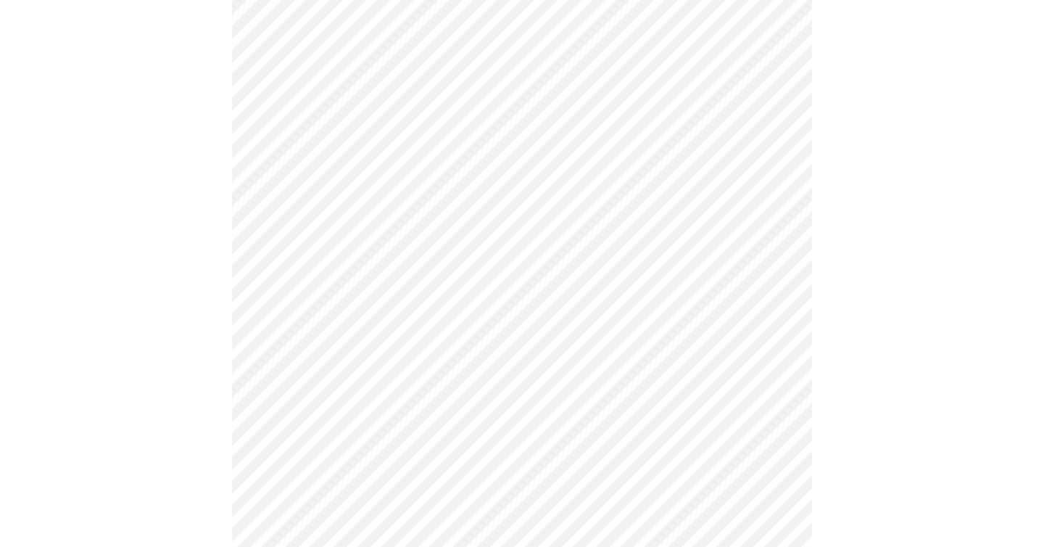
scroll to position [692, 0]
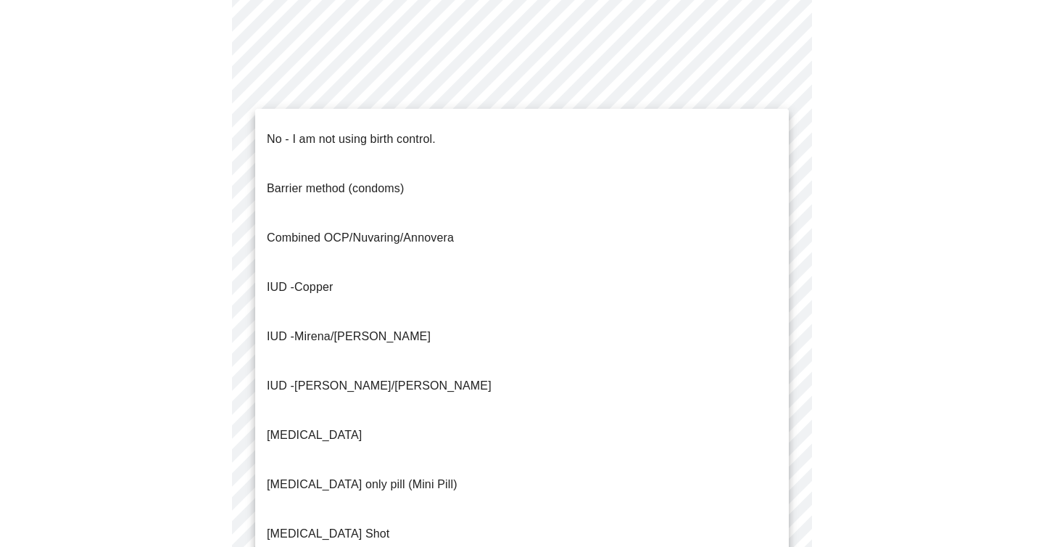
click at [348, 263] on li "IUD - Copper" at bounding box center [522, 287] width 534 height 49
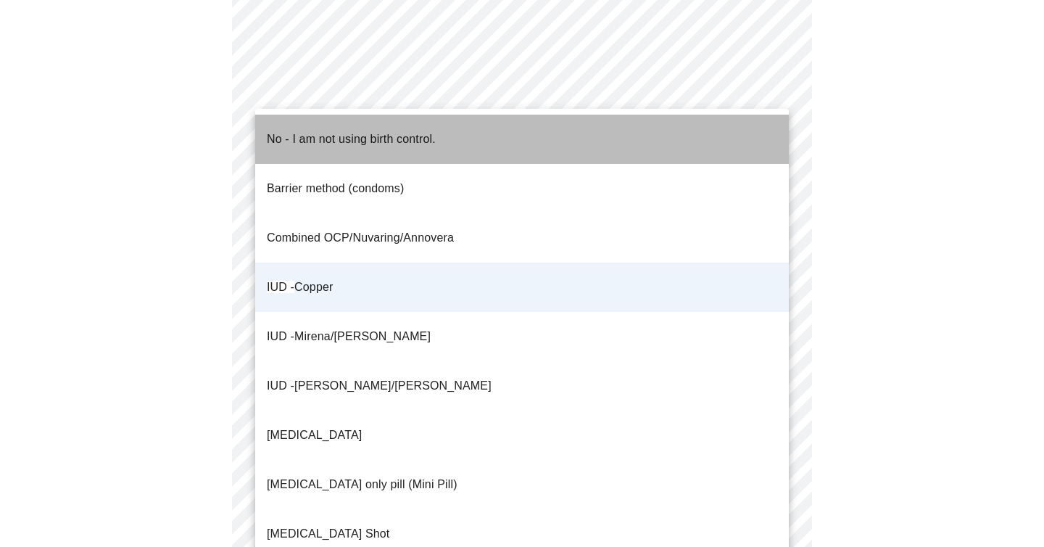
click at [352, 141] on span "No - I am not using birth control." at bounding box center [351, 139] width 169 height 41
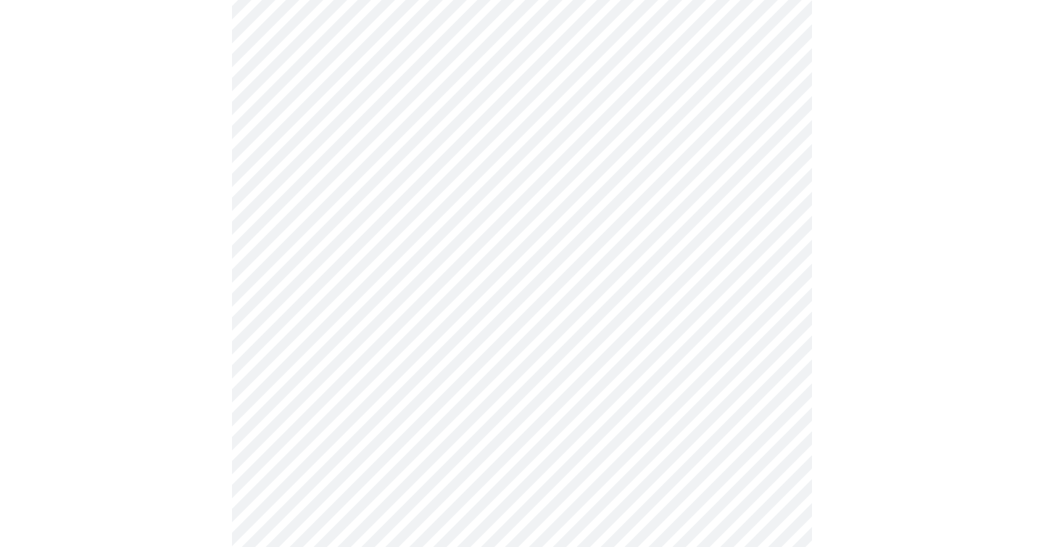
scroll to position [729, 0]
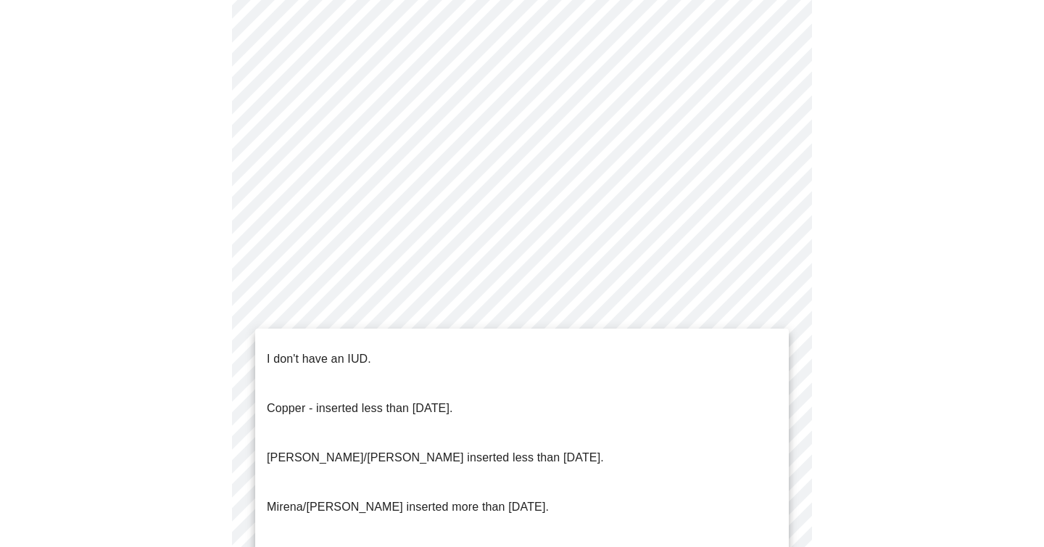
drag, startPoint x: 367, startPoint y: 333, endPoint x: 364, endPoint y: 350, distance: 16.9
click at [364, 350] on ul "I don't have an IUD. Copper - inserted less than 10 years ago. Mirena/Liletta i…" at bounding box center [522, 457] width 534 height 258
click at [364, 350] on p "I don't have an IUD." at bounding box center [319, 358] width 104 height 17
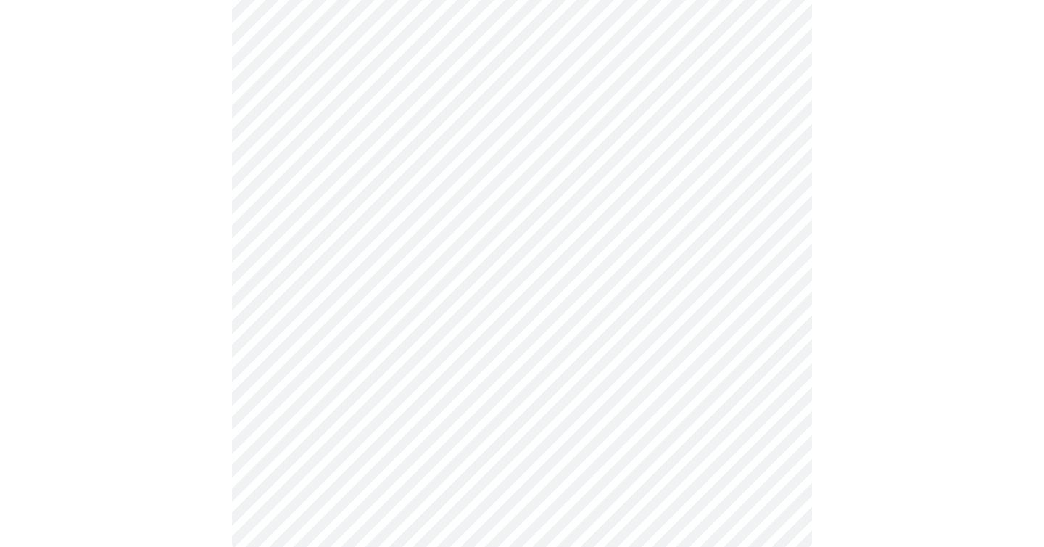
scroll to position [778, 0]
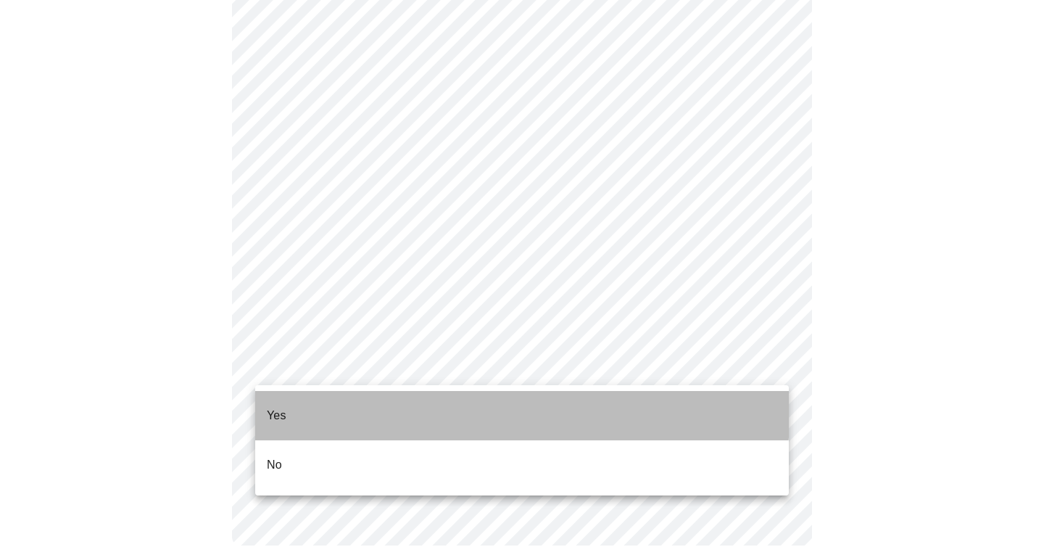
click at [336, 401] on li "Yes" at bounding box center [522, 415] width 534 height 49
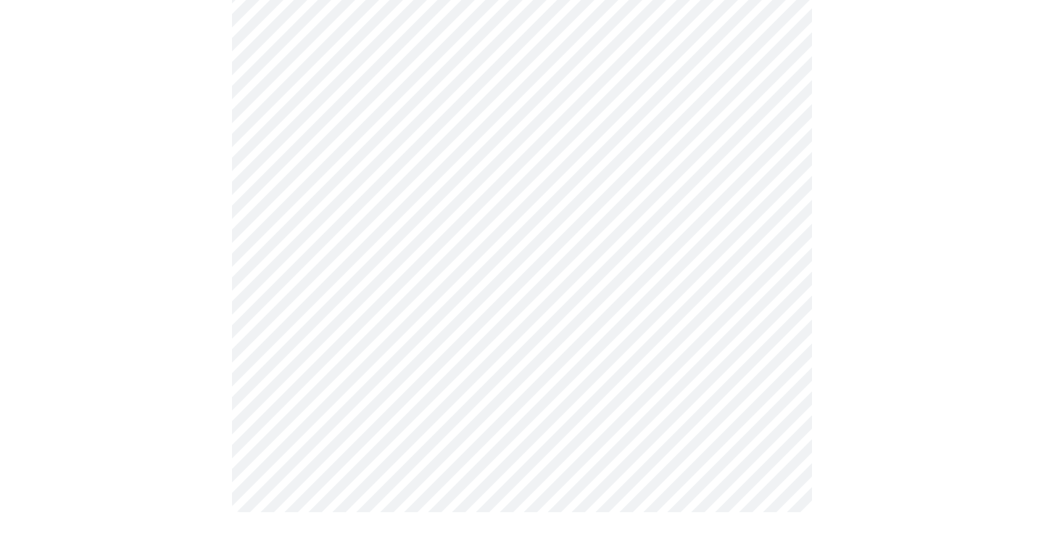
scroll to position [0, 0]
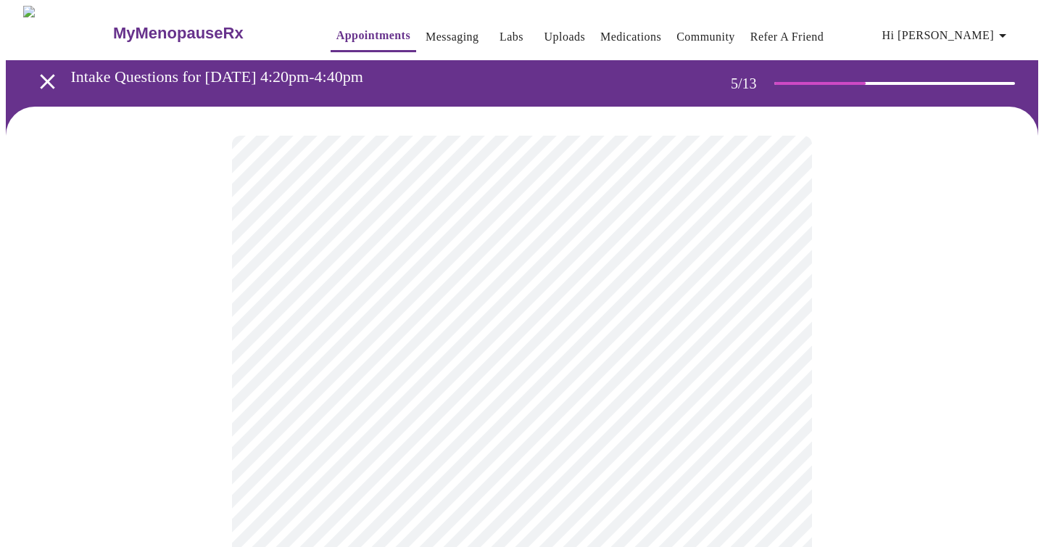
click at [427, 378] on body "MyMenopauseRx Appointments Messaging Labs Uploads Medications Community Refer a…" at bounding box center [522, 526] width 1033 height 1040
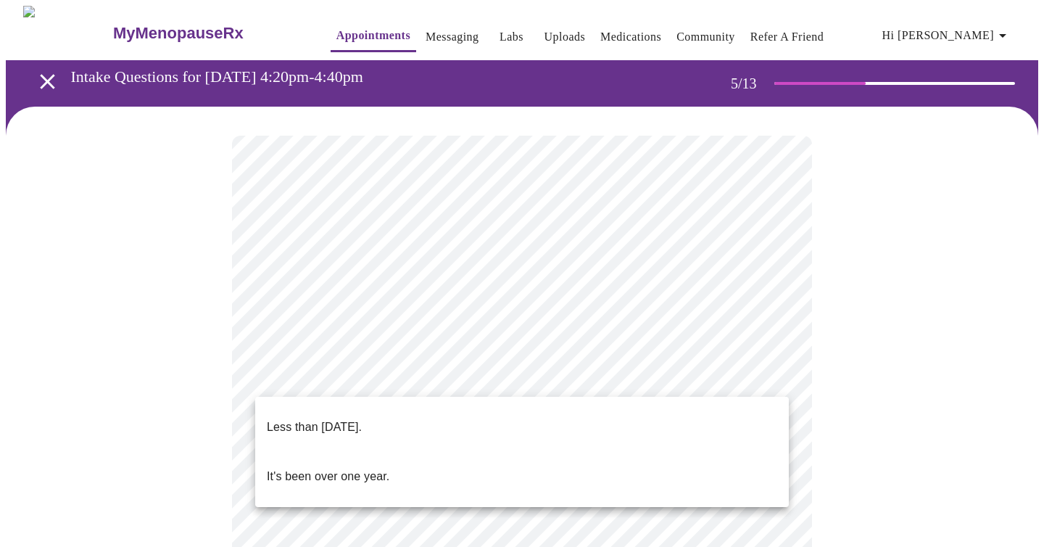
click at [350, 418] on p "Less than one year ago." at bounding box center [314, 426] width 95 height 17
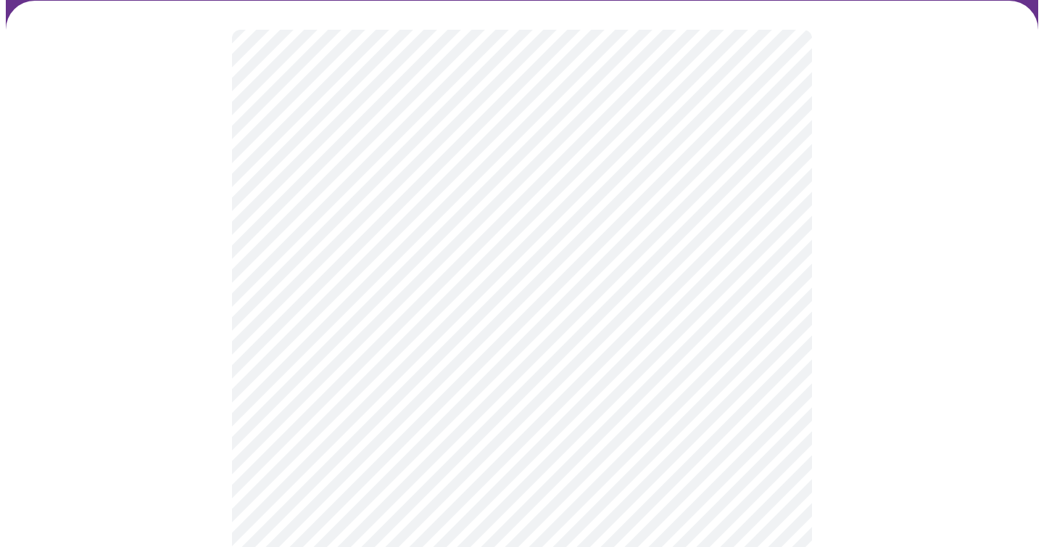
scroll to position [135, 0]
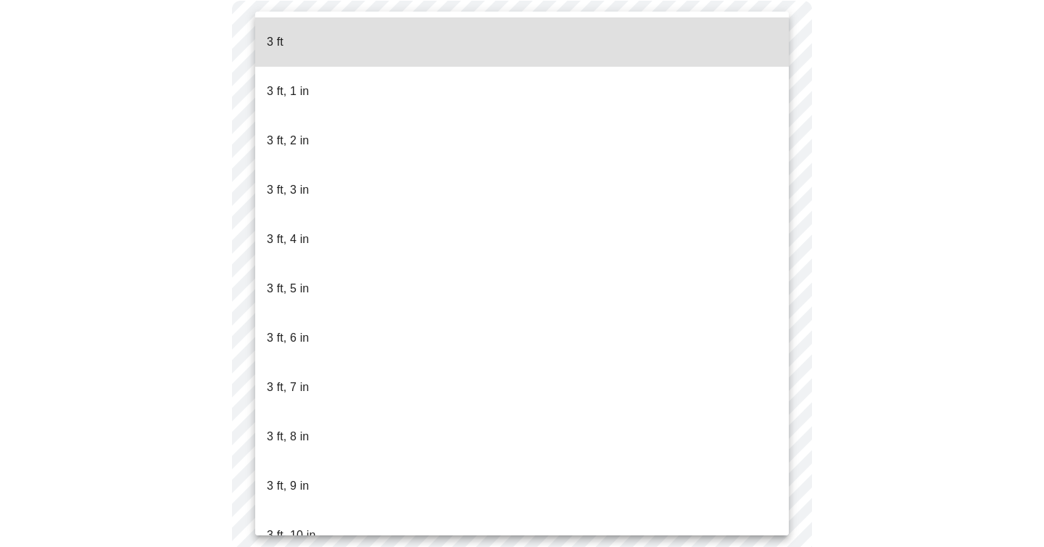
click at [384, 284] on body "MyMenopauseRx Appointments Messaging Labs Uploads Medications Community Refer a…" at bounding box center [522, 258] width 1033 height 774
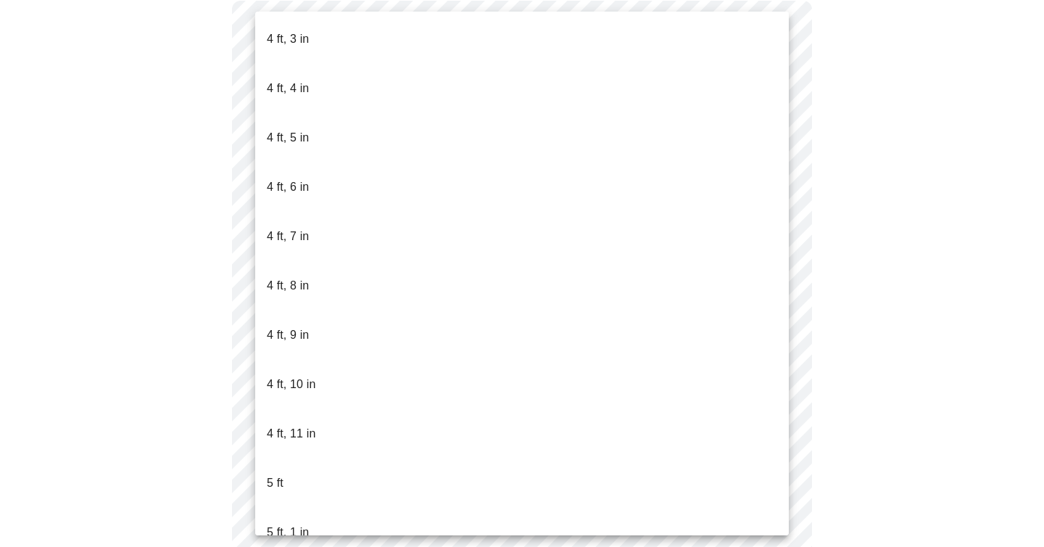
scroll to position [1044, 0]
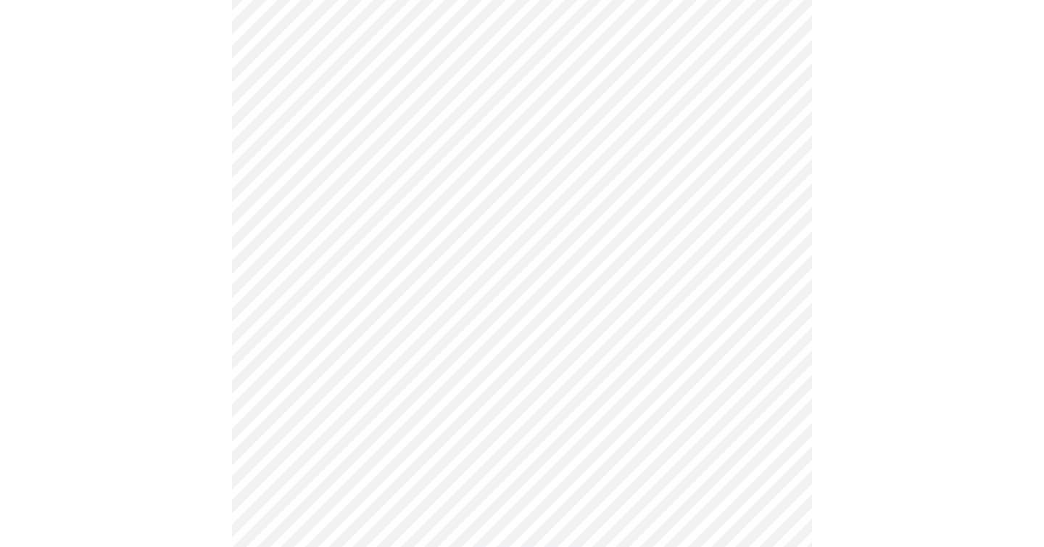
scroll to position [3806, 0]
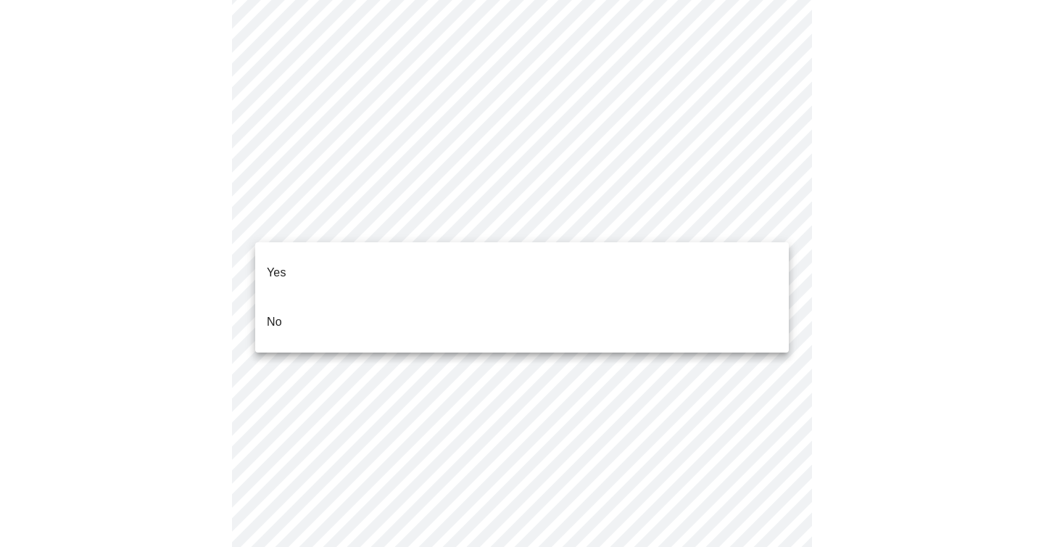
click at [284, 305] on li "No" at bounding box center [522, 321] width 534 height 49
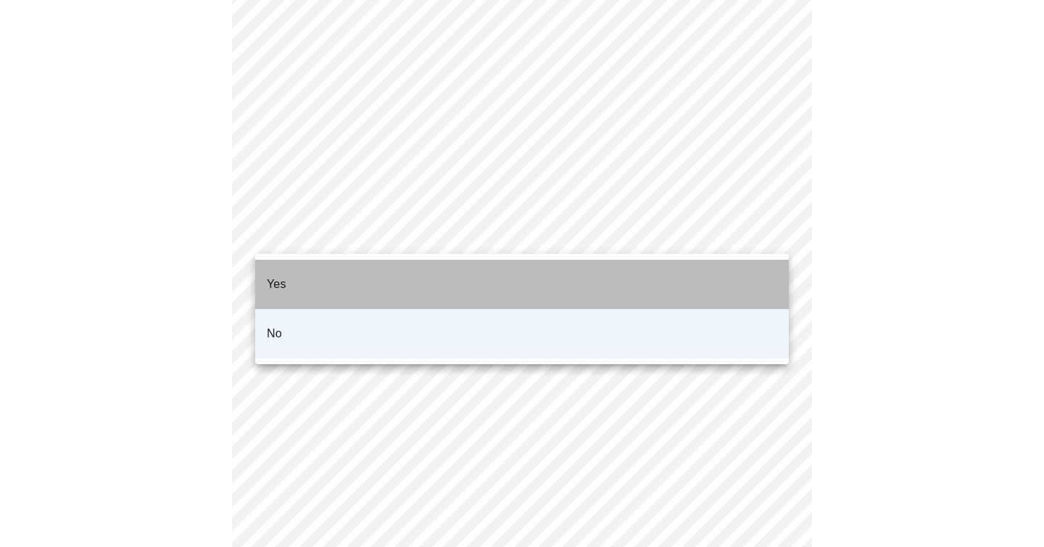
click at [281, 263] on li "Yes" at bounding box center [522, 284] width 534 height 49
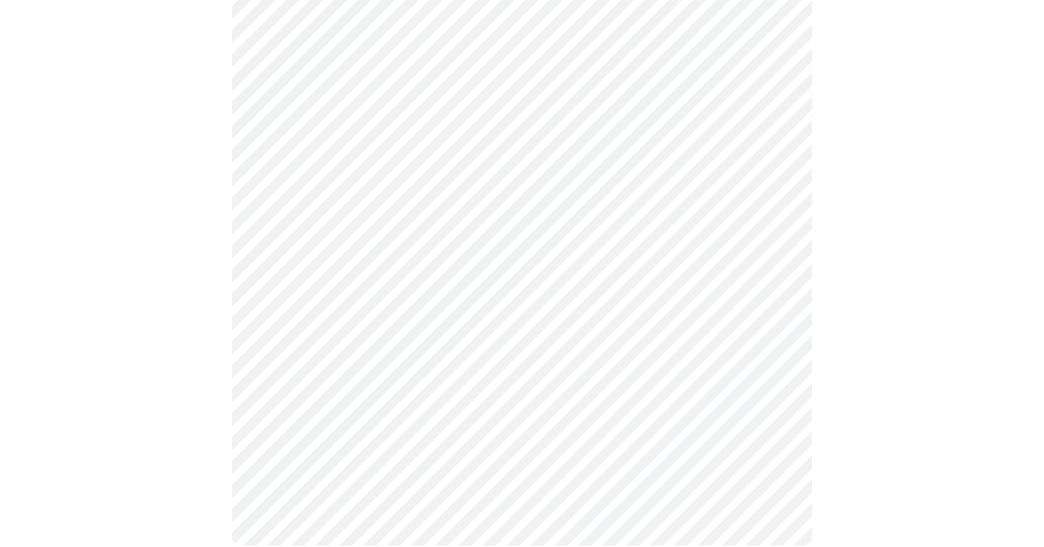
scroll to position [869, 0]
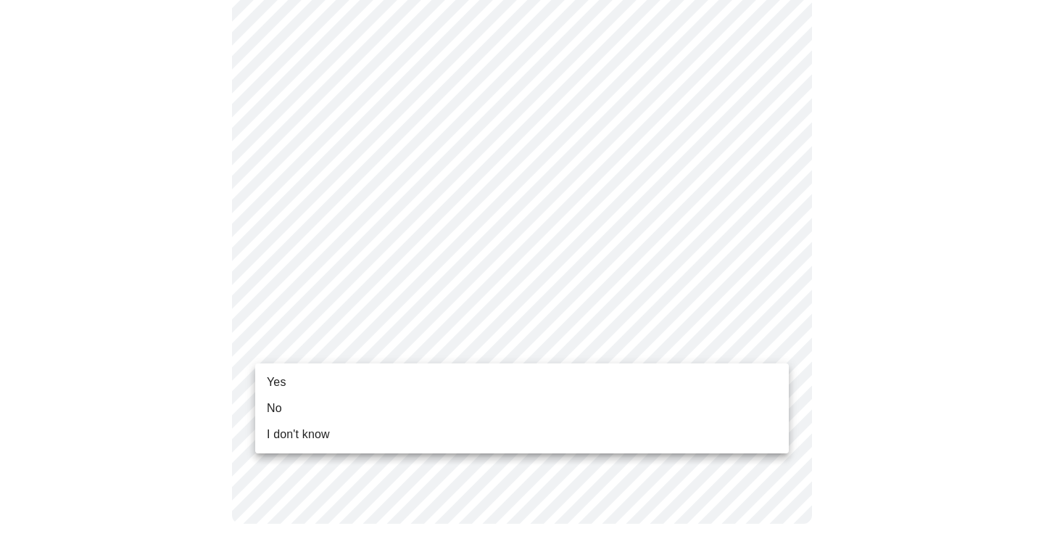
click at [370, 370] on li "Yes" at bounding box center [522, 382] width 534 height 26
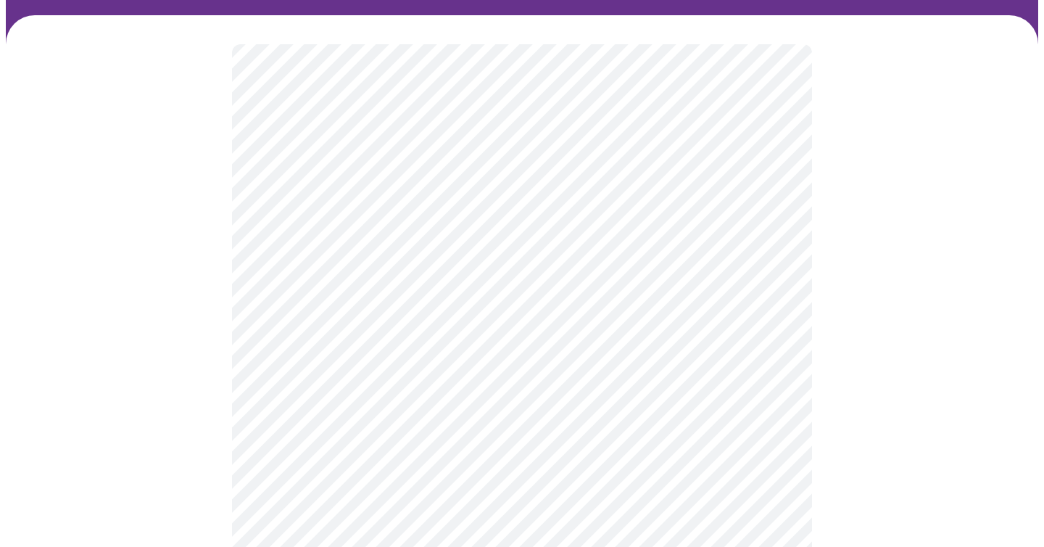
scroll to position [99, 0]
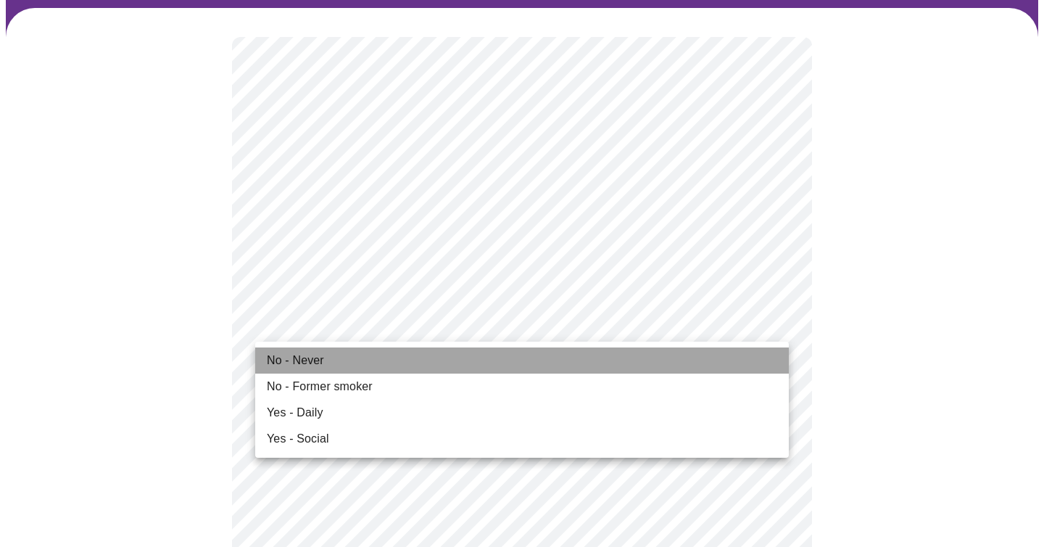
click at [367, 358] on li "No - Never" at bounding box center [522, 360] width 534 height 26
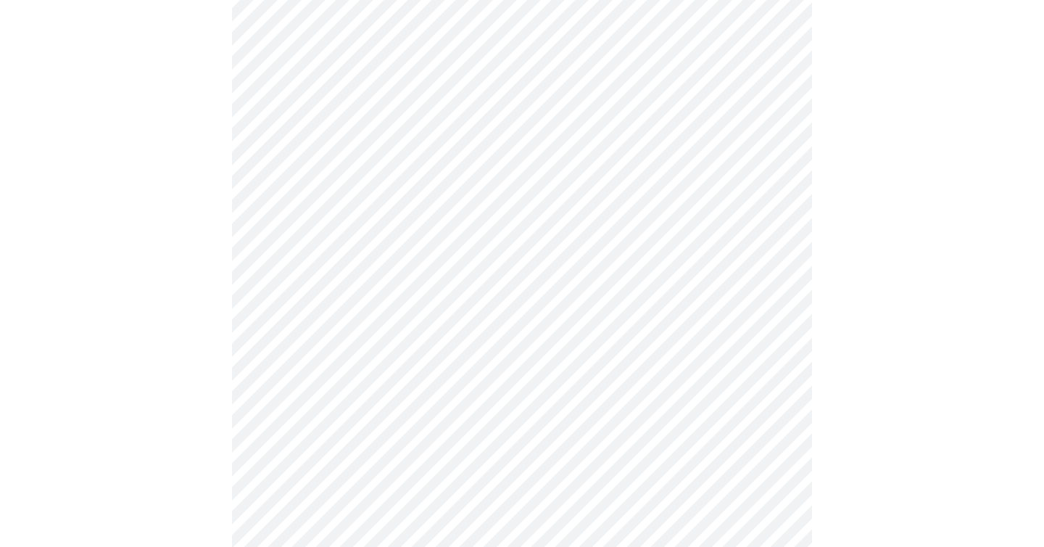
scroll to position [1113, 0]
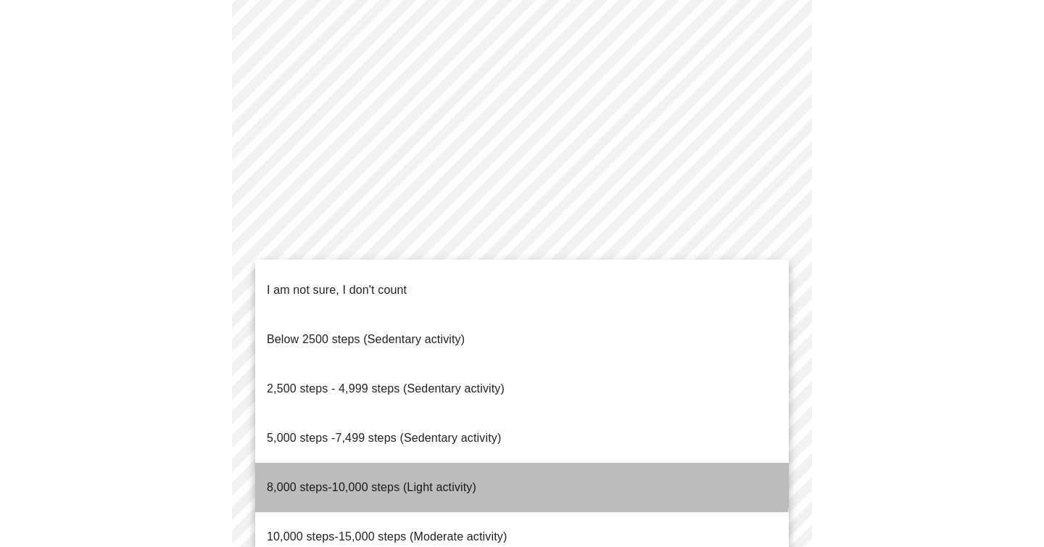
click at [409, 481] on span "8,000 steps-10,000 steps (Light activity)" at bounding box center [372, 487] width 210 height 12
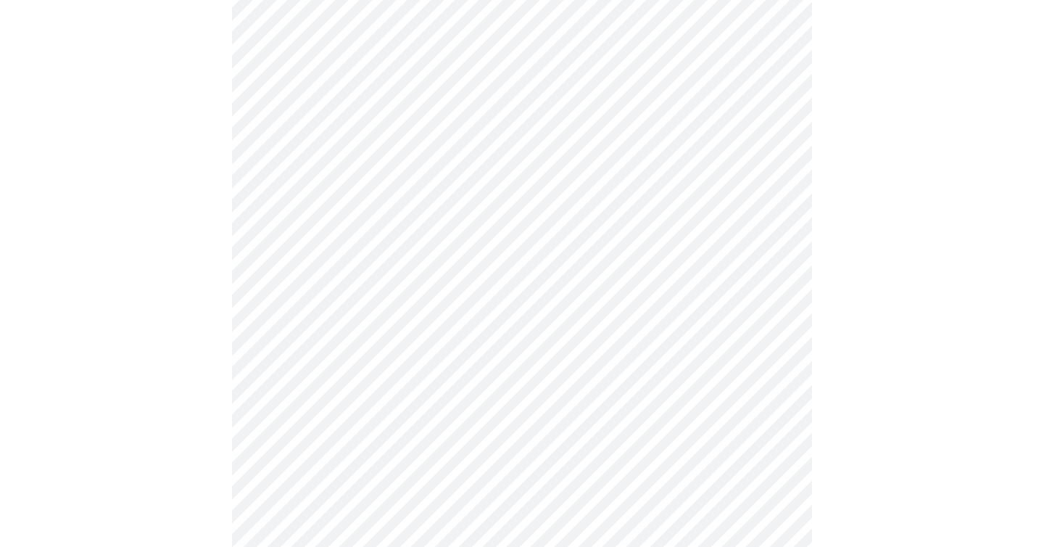
scroll to position [1171, 0]
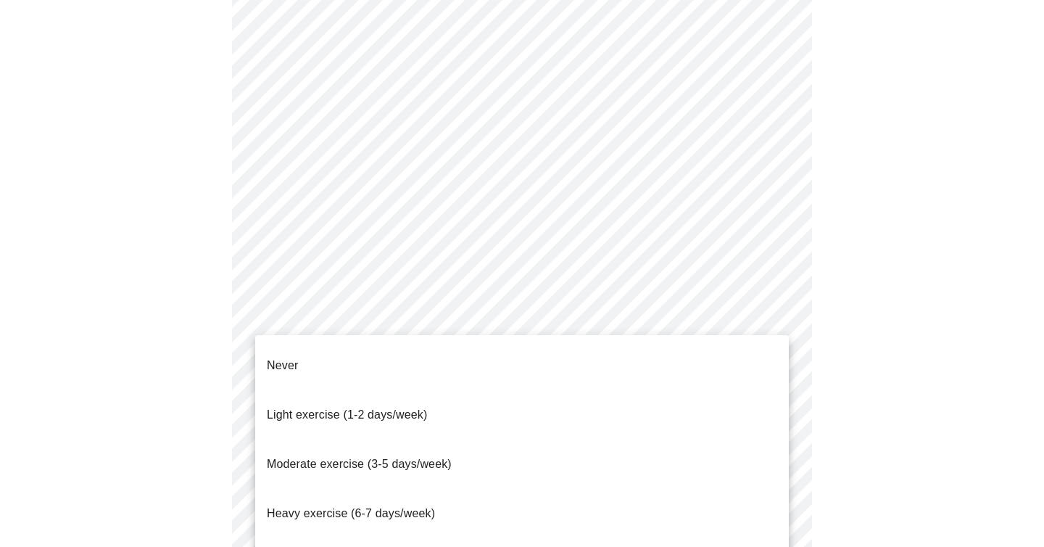
click at [397, 402] on span "Light exercise (1-2 days/week)" at bounding box center [347, 414] width 161 height 41
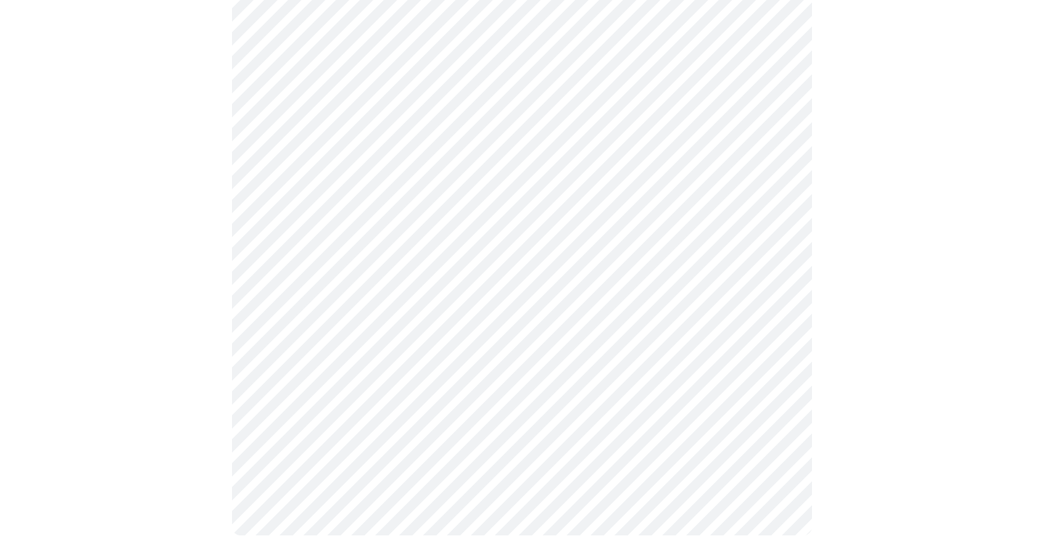
scroll to position [1336, 0]
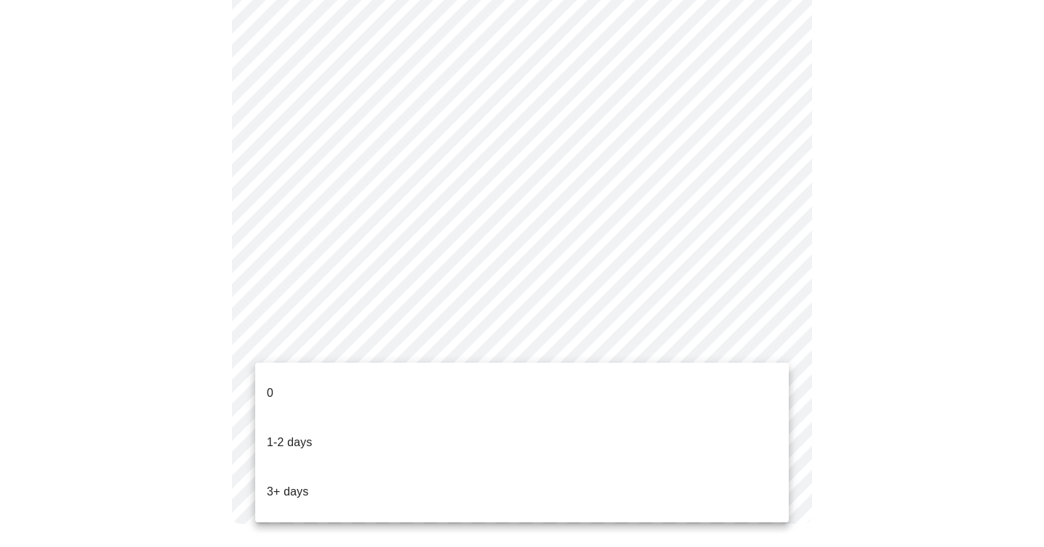
click at [348, 418] on li "1-2 days" at bounding box center [522, 442] width 534 height 49
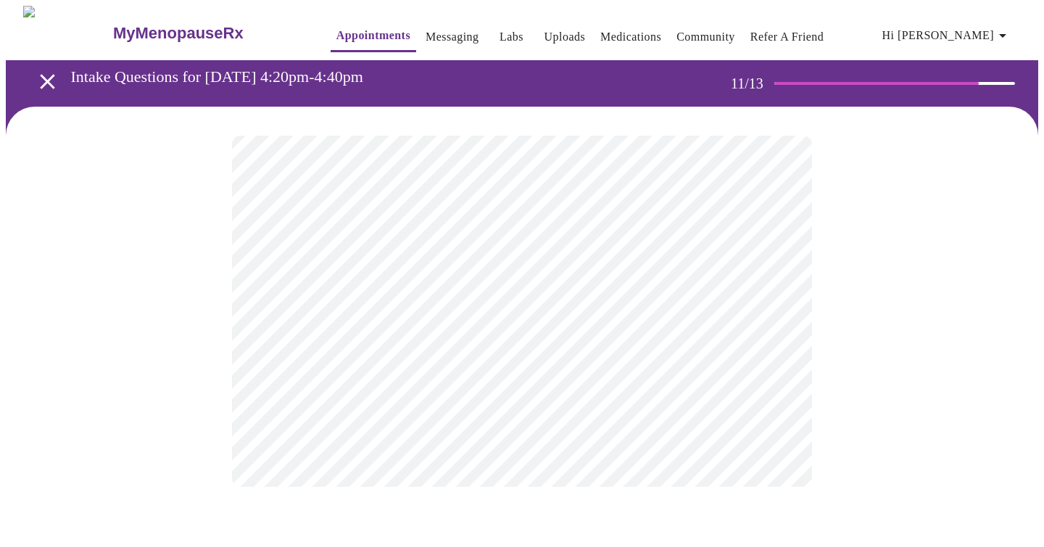
scroll to position [0, 0]
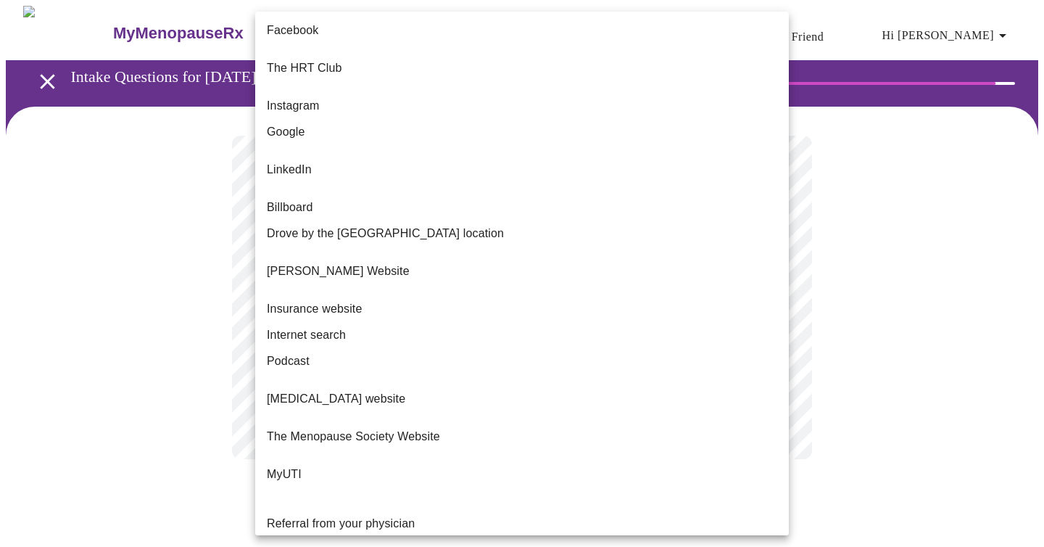
click at [465, 305] on body "MyMenopauseRx Appointments Messaging Labs Uploads Medications Community Refer a…" at bounding box center [522, 247] width 1033 height 482
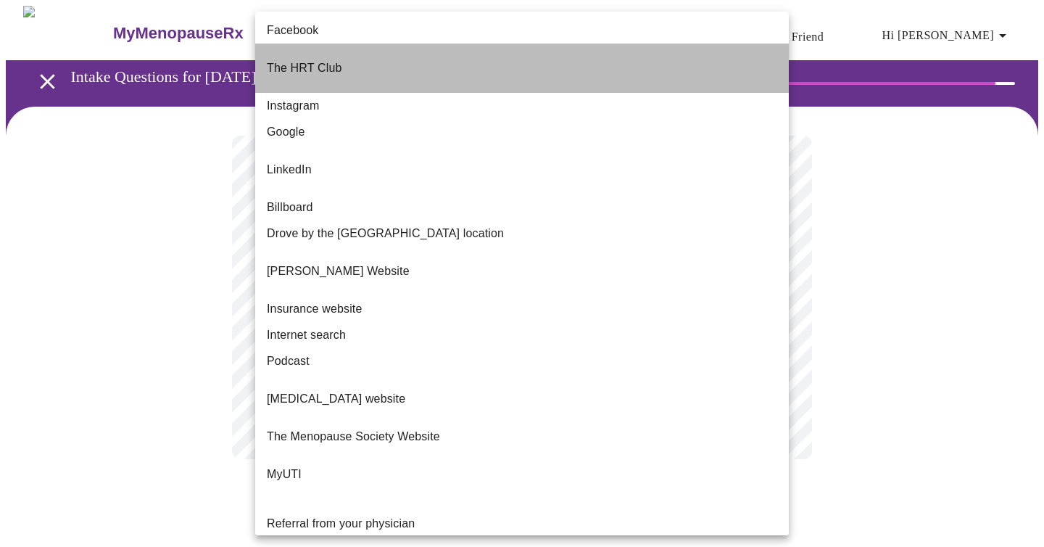
click at [363, 64] on li "The HRT Club" at bounding box center [522, 68] width 534 height 49
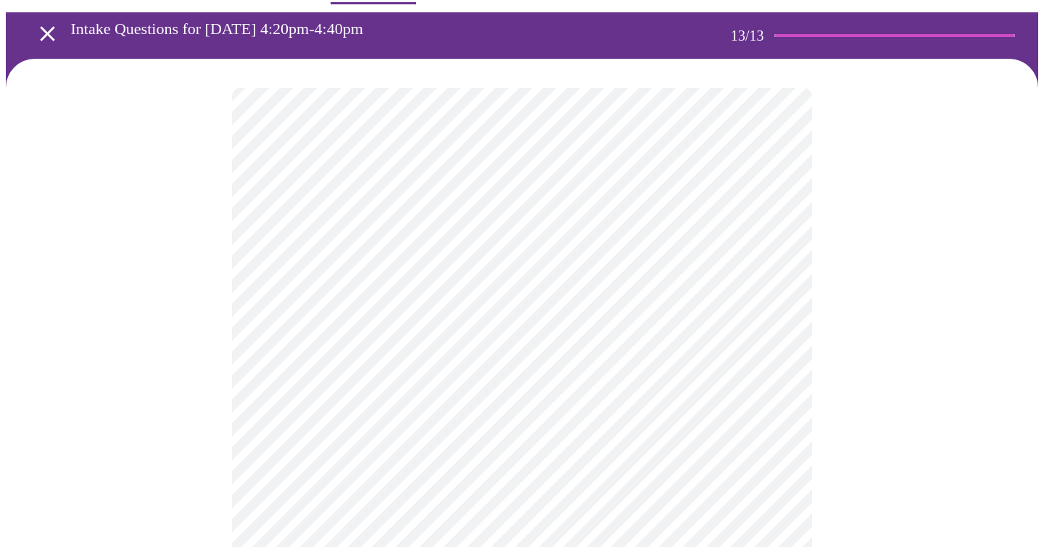
scroll to position [62, 0]
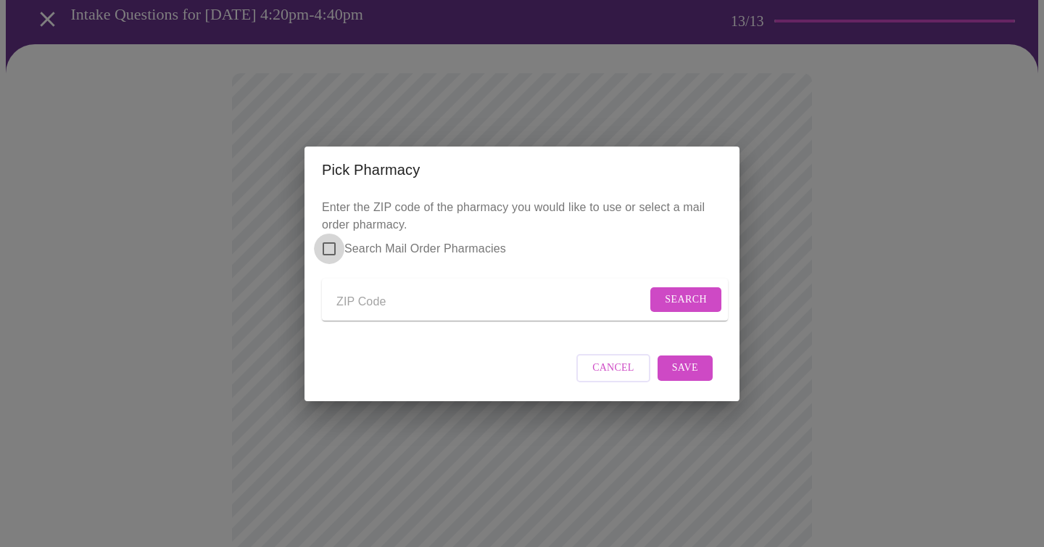
click at [331, 238] on input "Search Mail Order Pharmacies" at bounding box center [329, 248] width 30 height 30
checkbox input "true"
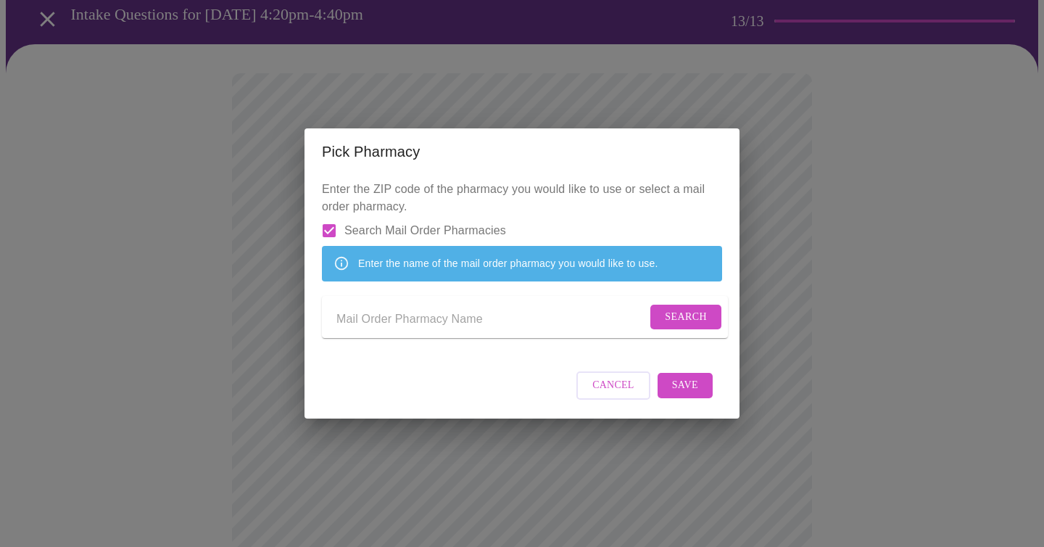
click at [391, 318] on input "Send a message to your care team" at bounding box center [491, 319] width 310 height 23
type input "HRT Club"
click at [680, 318] on span "Search" at bounding box center [686, 317] width 42 height 18
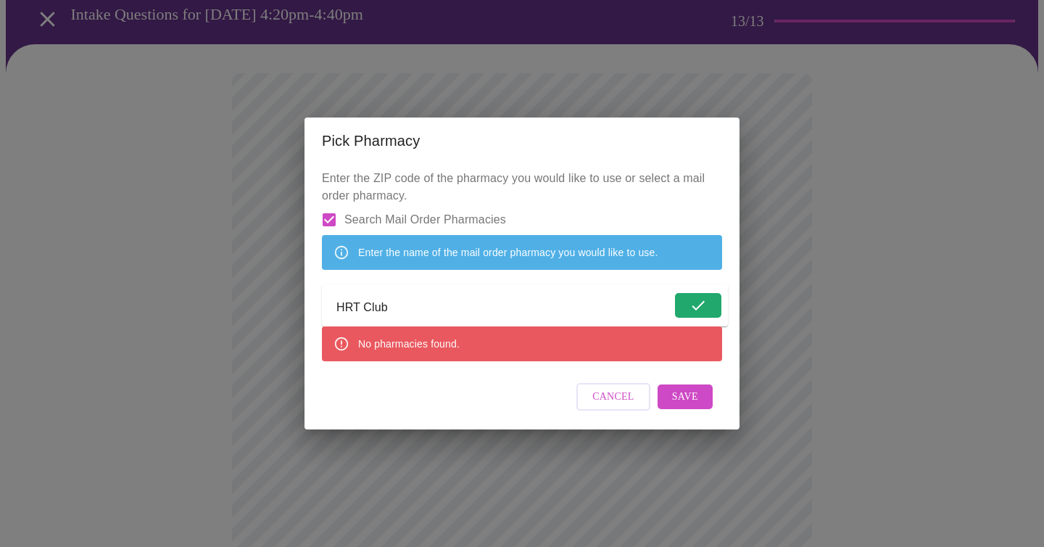
click at [517, 311] on input "HRT Club" at bounding box center [503, 308] width 335 height 23
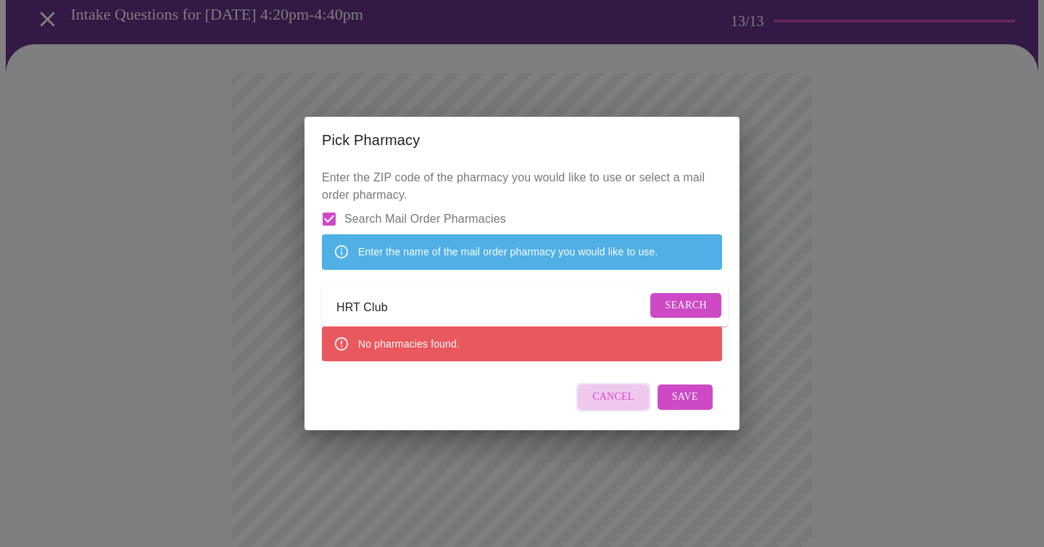
click at [625, 406] on span "Cancel" at bounding box center [613, 397] width 42 height 18
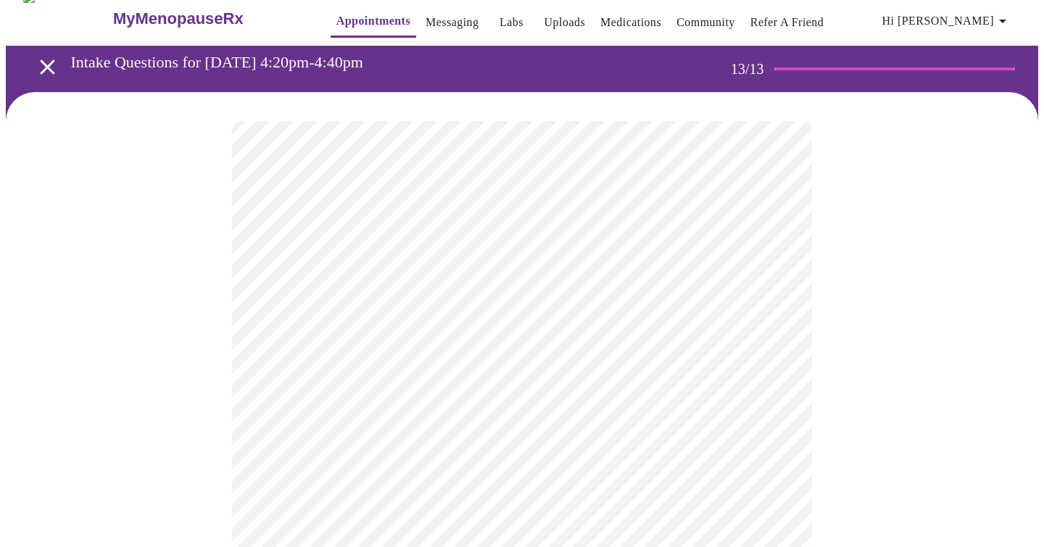
scroll to position [0, 0]
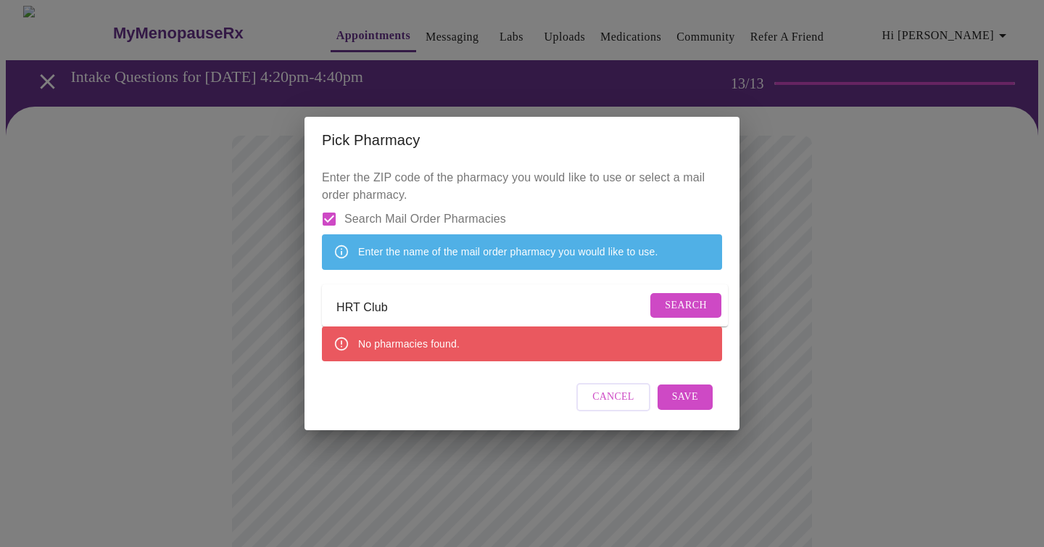
click at [330, 204] on input "Search Mail Order Pharmacies" at bounding box center [329, 219] width 30 height 30
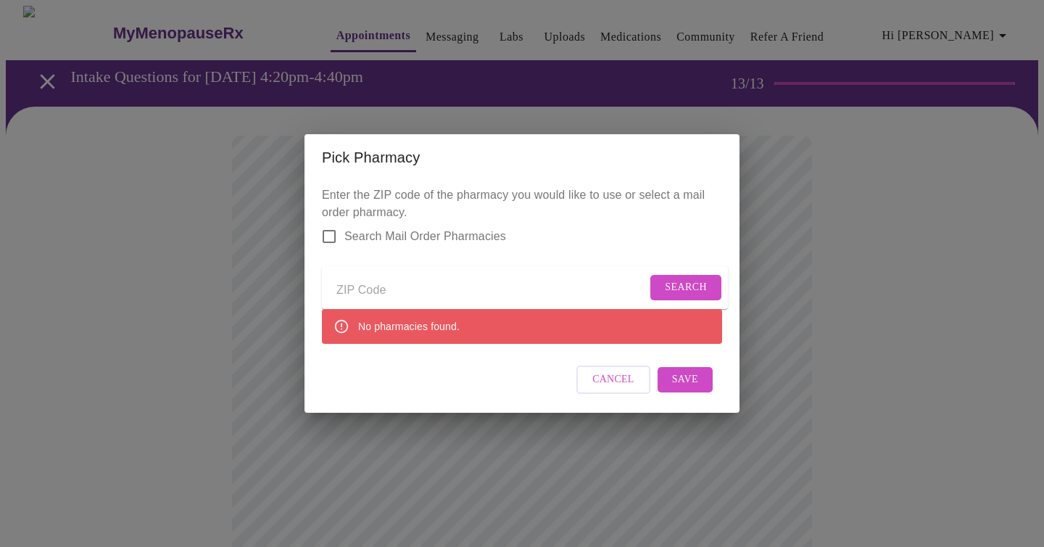
click at [399, 286] on input "Send a message to your care team" at bounding box center [491, 290] width 310 height 23
click at [332, 221] on input "Search Mail Order Pharmacies" at bounding box center [329, 236] width 30 height 30
checkbox input "true"
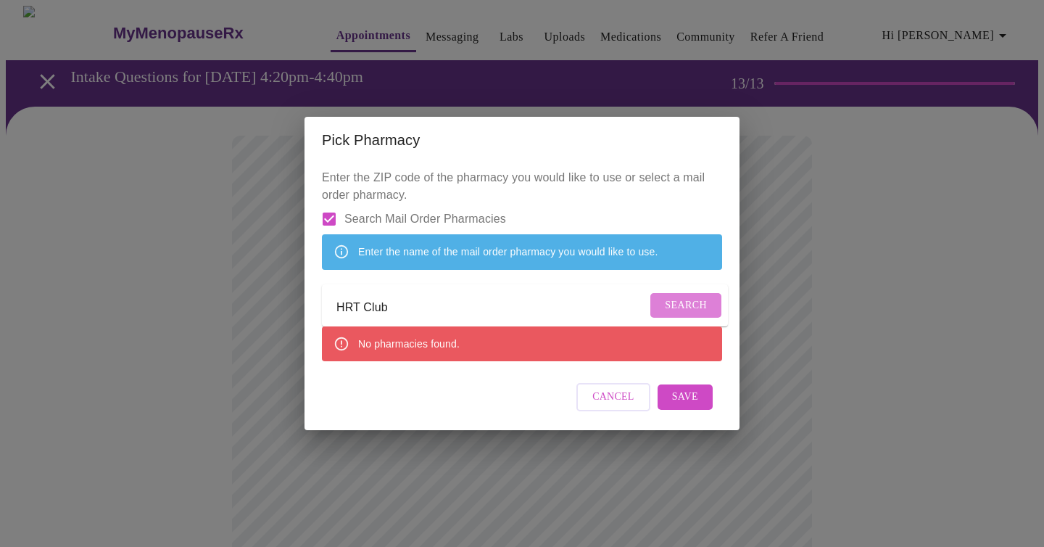
click at [669, 318] on button "Search" at bounding box center [685, 305] width 71 height 25
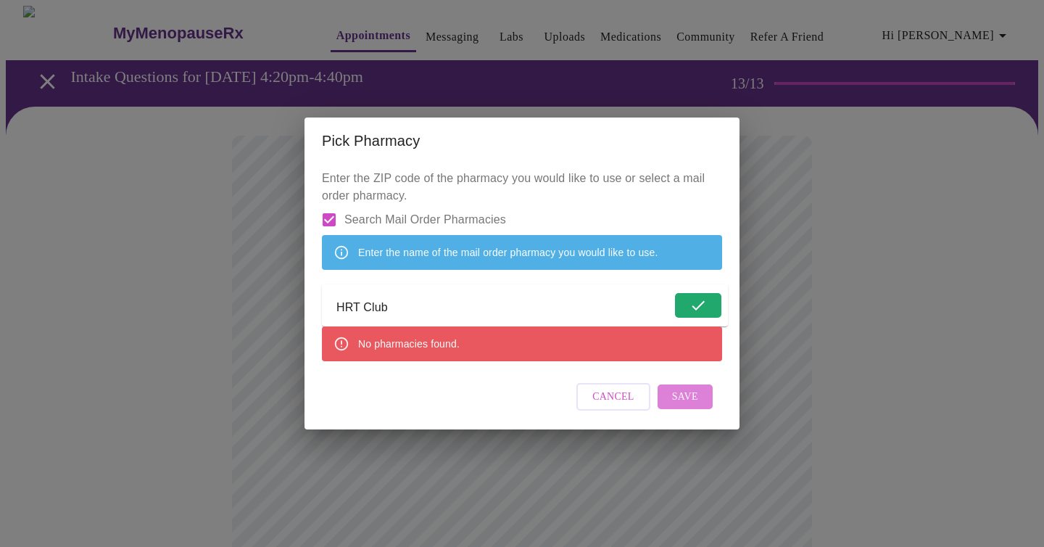
click at [675, 406] on span "Save" at bounding box center [685, 397] width 26 height 18
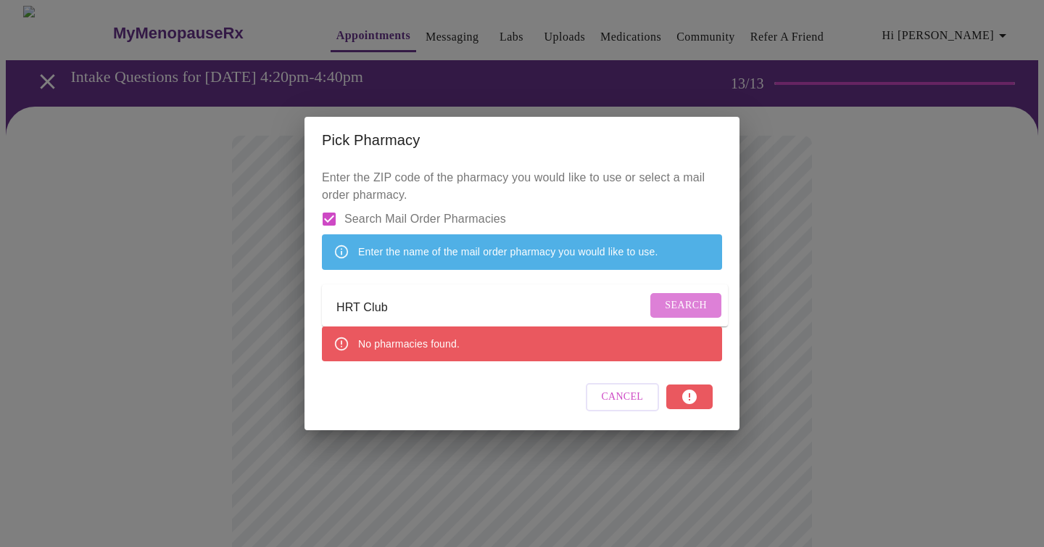
click at [679, 302] on span "Search" at bounding box center [686, 306] width 42 height 18
click at [412, 302] on input "HRT Club" at bounding box center [503, 308] width 335 height 23
click at [352, 357] on div "No pharmacies found." at bounding box center [522, 343] width 400 height 35
click at [596, 406] on span "Cancel" at bounding box center [613, 397] width 42 height 18
click at [328, 204] on input "Search Mail Order Pharmacies" at bounding box center [329, 219] width 30 height 30
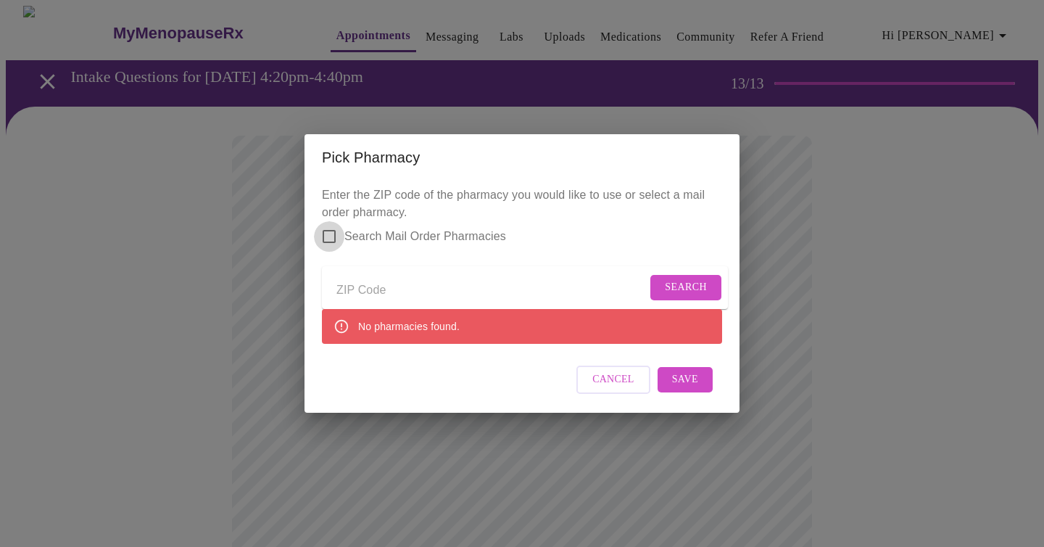
click at [326, 226] on input "Search Mail Order Pharmacies" at bounding box center [329, 236] width 30 height 30
checkbox input "true"
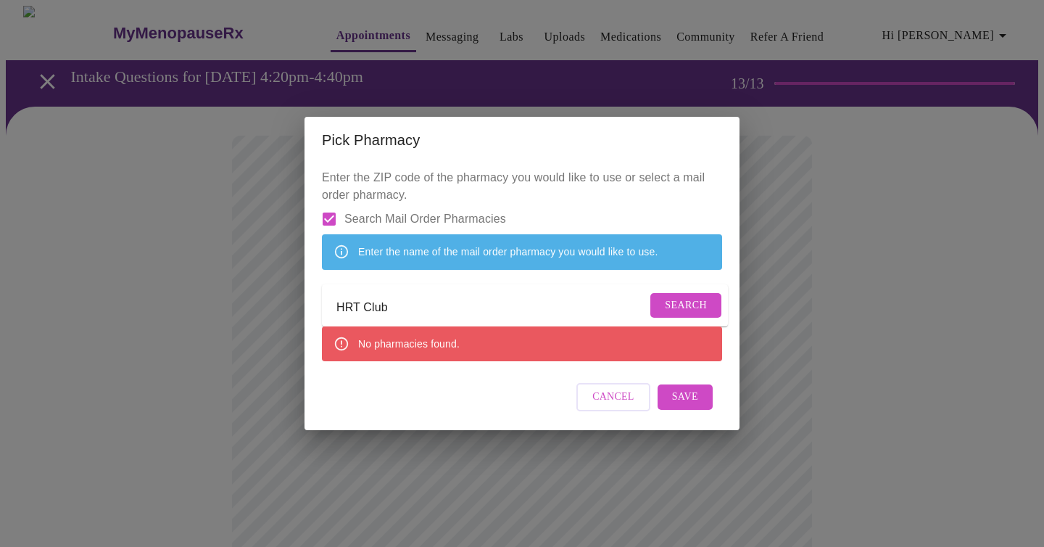
click at [400, 312] on input "HRT Club" at bounding box center [491, 308] width 310 height 23
type input "HRT"
click at [687, 301] on span "Search" at bounding box center [686, 306] width 42 height 18
click at [685, 406] on span "Save" at bounding box center [685, 397] width 26 height 18
click at [368, 311] on input "HRT" at bounding box center [491, 308] width 310 height 23
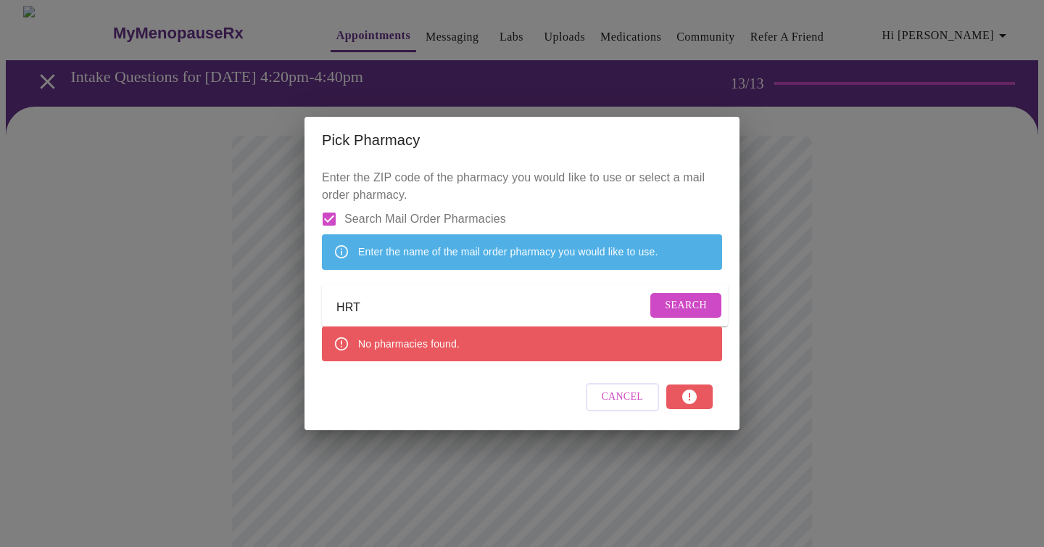
drag, startPoint x: 368, startPoint y: 311, endPoint x: 322, endPoint y: 308, distance: 46.5
click at [321, 311] on div "Enter the ZIP code of the pharmacy you would like to use or select a mail order…" at bounding box center [522, 296] width 435 height 266
click at [370, 210] on span "Search Mail Order Pharmacies" at bounding box center [425, 218] width 162 height 17
click at [344, 204] on input "Search Mail Order Pharmacies" at bounding box center [329, 219] width 30 height 30
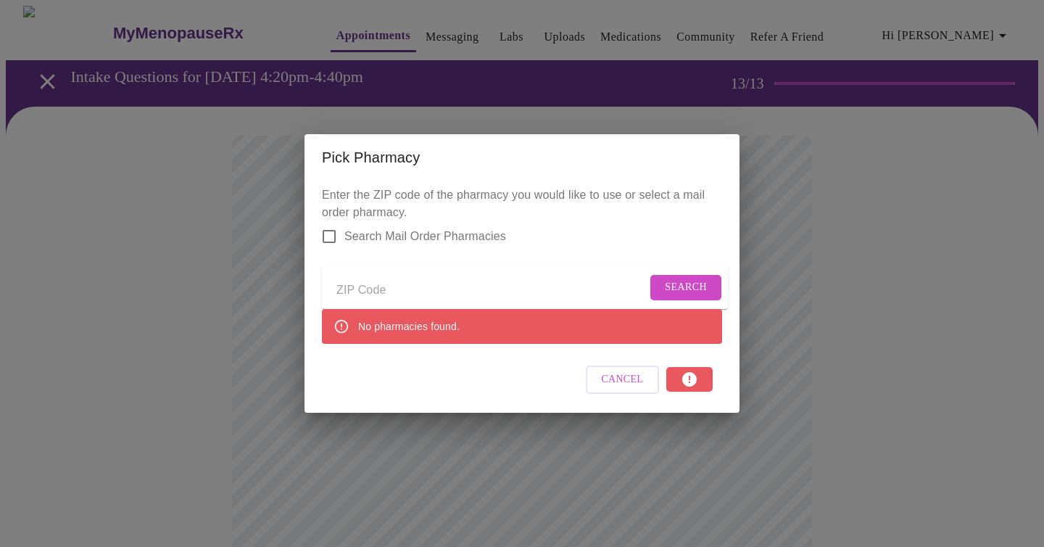
click at [374, 291] on input "Send a message to your care team" at bounding box center [491, 290] width 310 height 23
click at [387, 335] on div "No pharmacies found." at bounding box center [409, 326] width 102 height 26
click at [334, 223] on input "Search Mail Order Pharmacies" at bounding box center [329, 236] width 30 height 30
checkbox input "true"
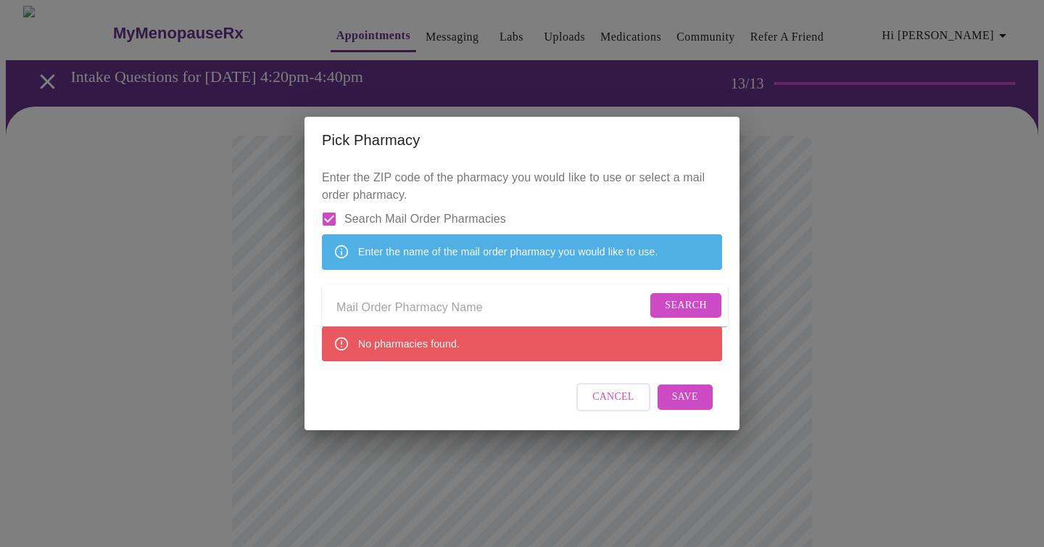
click at [365, 312] on input "Send a message to your care team" at bounding box center [491, 308] width 310 height 23
type input "transition pharmacy"
click at [665, 306] on span "Search" at bounding box center [686, 306] width 42 height 18
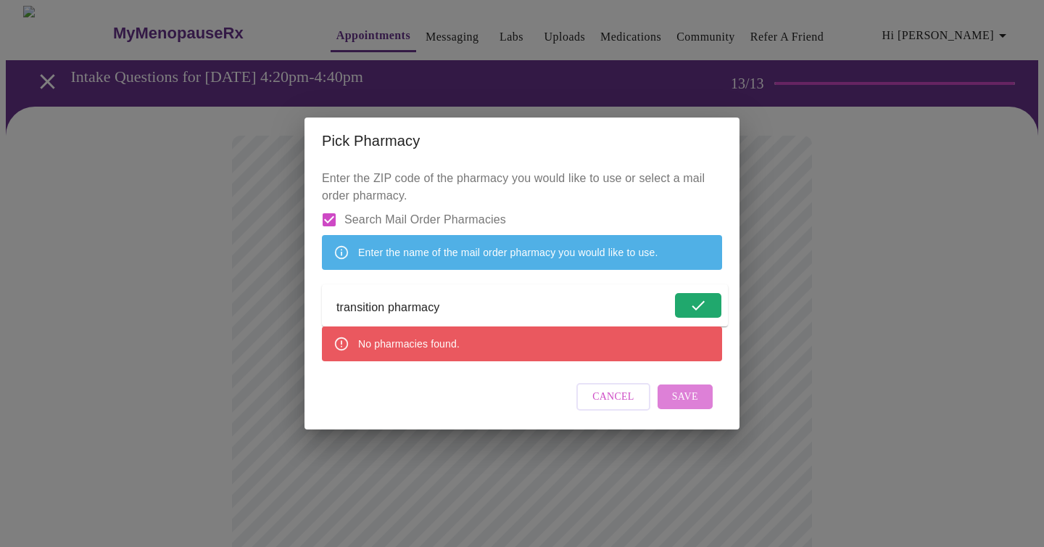
click at [672, 406] on span "Save" at bounding box center [685, 397] width 26 height 18
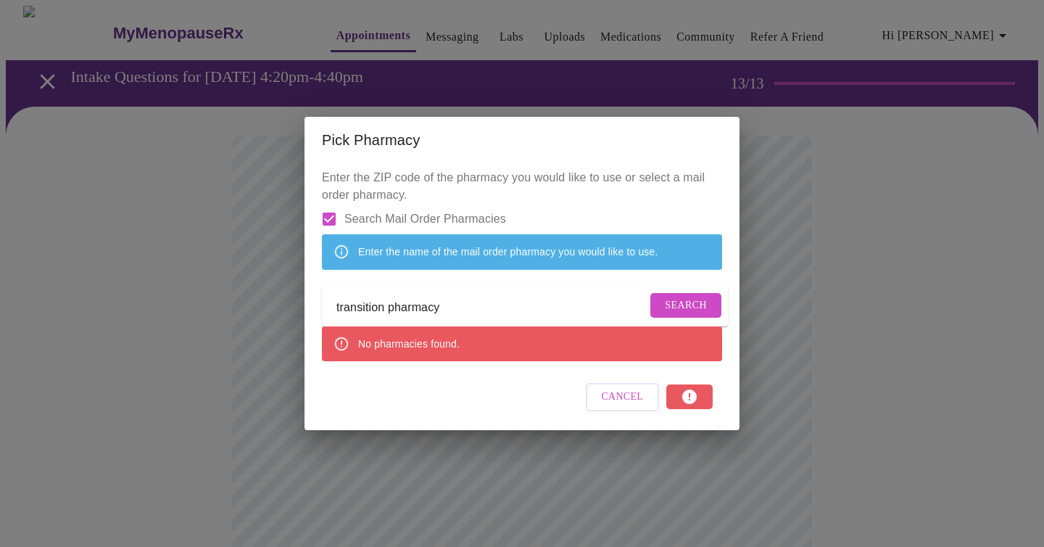
click at [618, 406] on span "Cancel" at bounding box center [623, 397] width 42 height 18
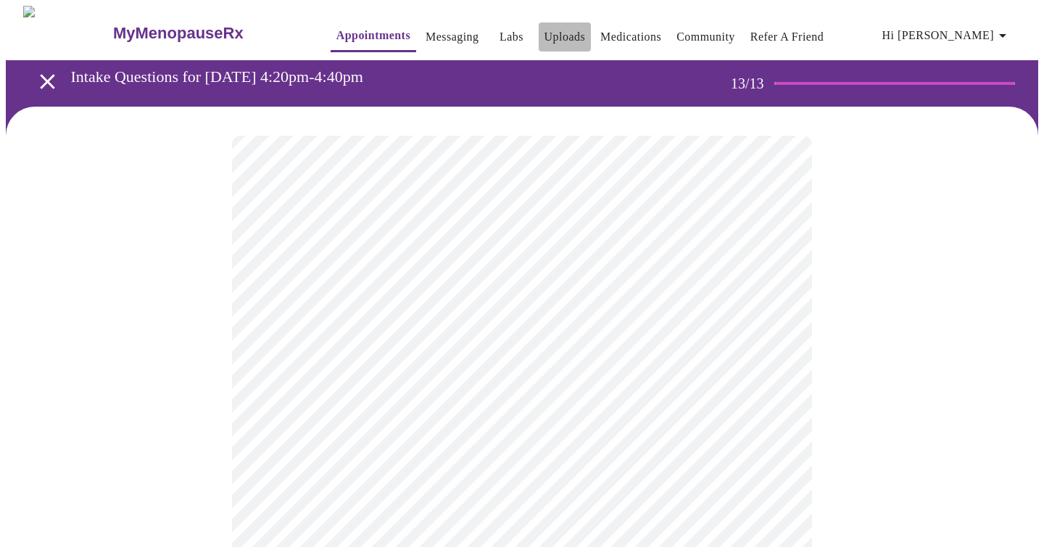
click at [545, 33] on link "Uploads" at bounding box center [565, 37] width 41 height 20
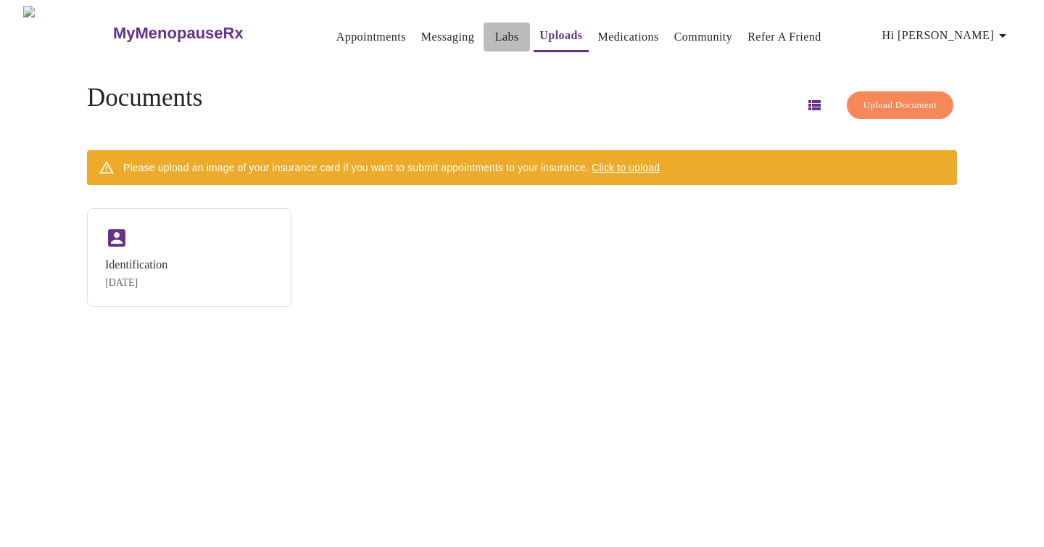
click at [495, 30] on link "Labs" at bounding box center [507, 37] width 24 height 20
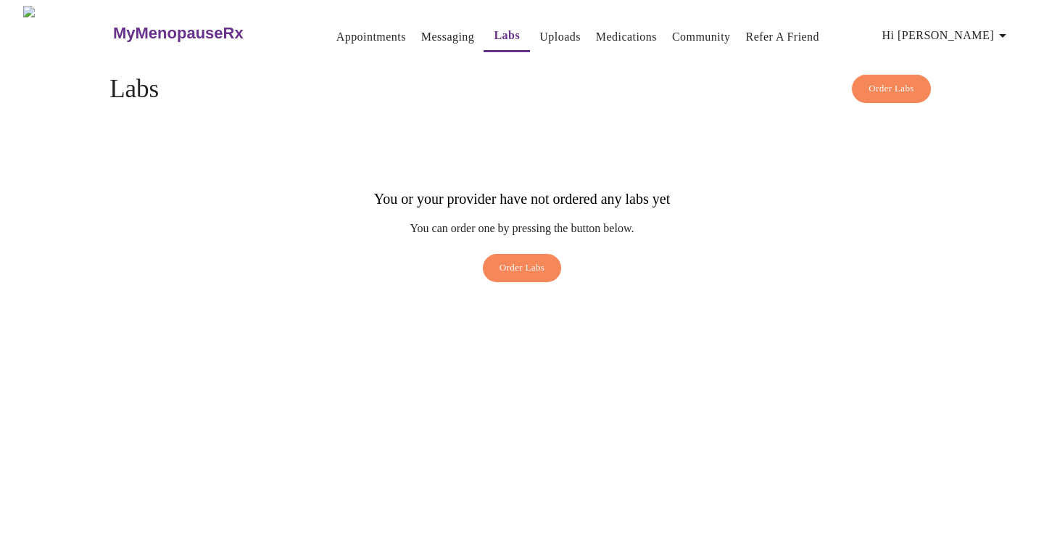
click at [605, 40] on link "Medications" at bounding box center [626, 37] width 61 height 20
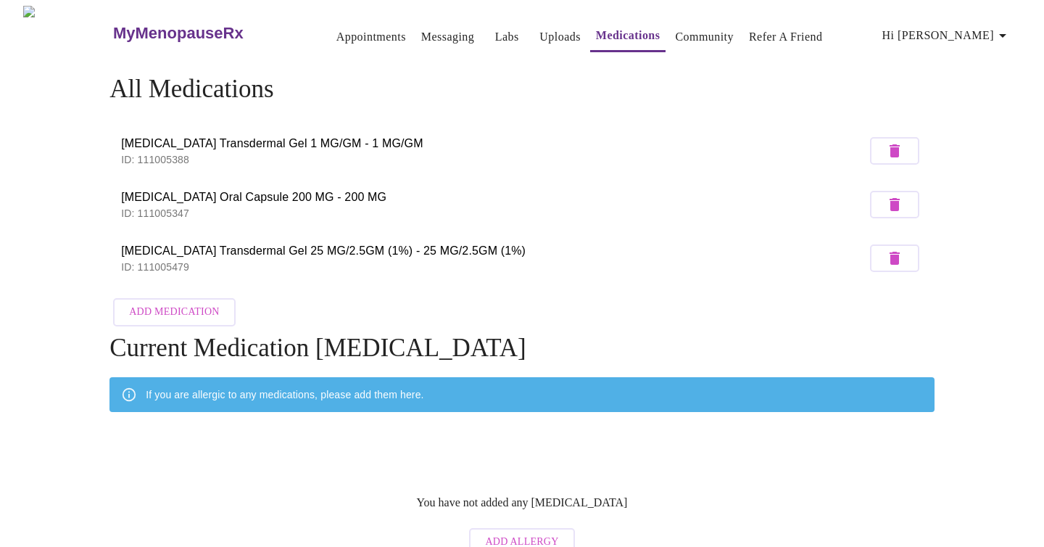
click at [495, 28] on link "Labs" at bounding box center [507, 37] width 24 height 20
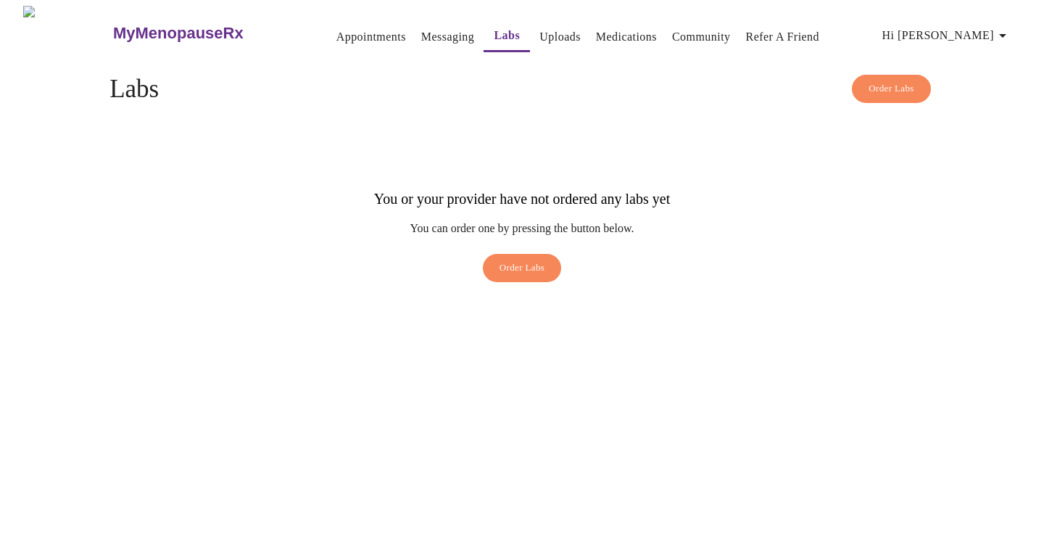
click at [421, 29] on link "Messaging" at bounding box center [447, 37] width 53 height 20
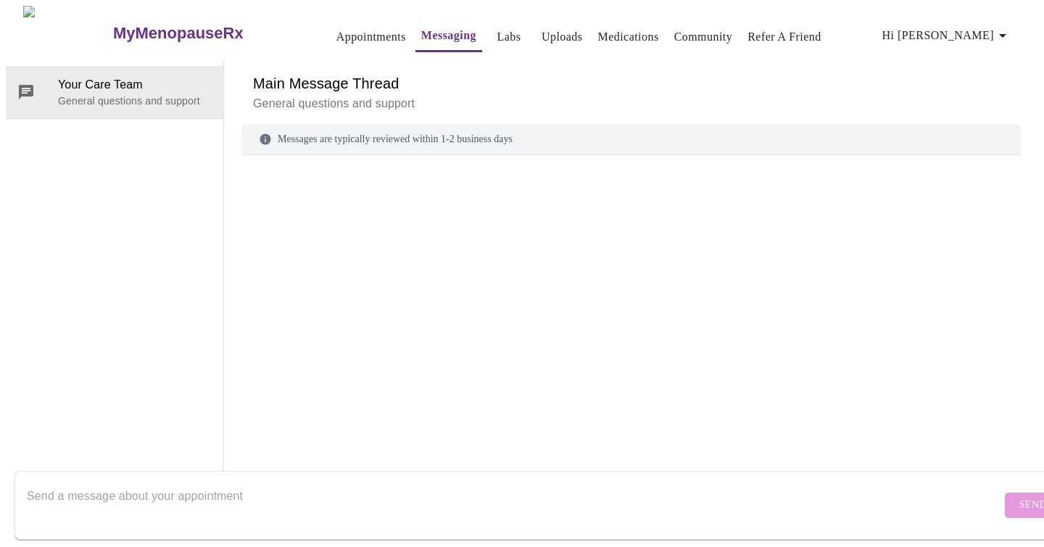
scroll to position [54, 0]
